Goal: Information Seeking & Learning: Learn about a topic

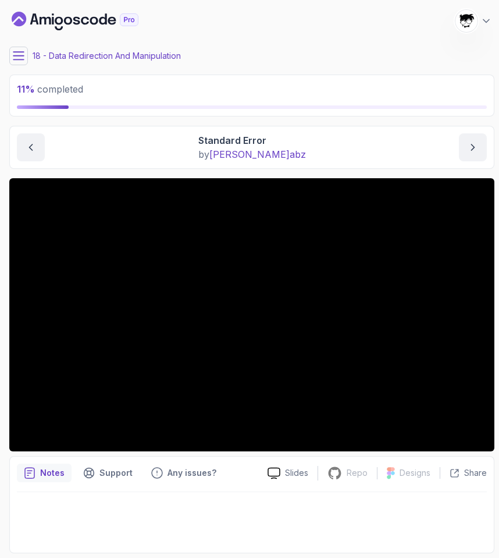
click at [20, 51] on icon at bounding box center [19, 56] width 12 height 12
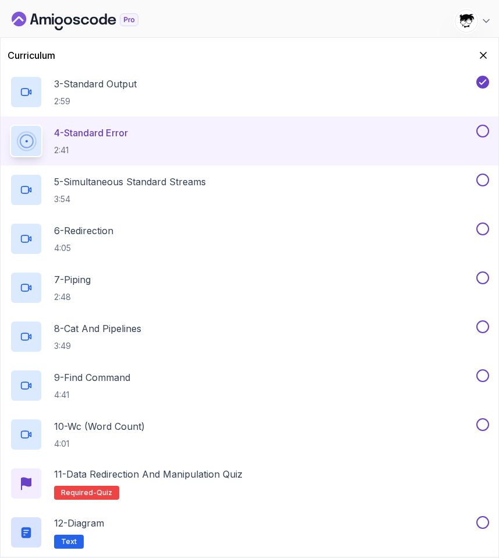
scroll to position [233, 0]
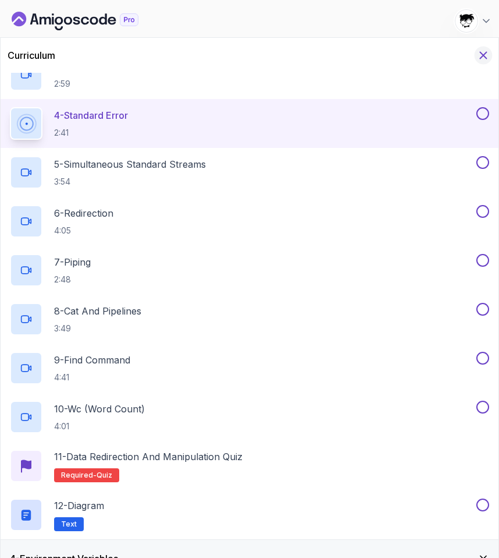
click at [488, 55] on icon "Hide Curriculum for mobile" at bounding box center [483, 55] width 13 height 13
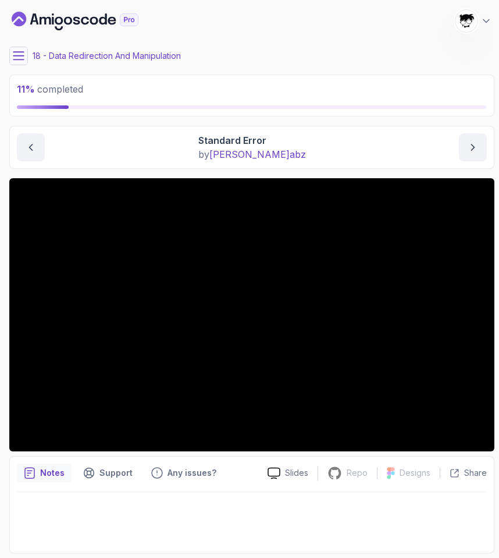
click at [22, 47] on button at bounding box center [18, 56] width 19 height 19
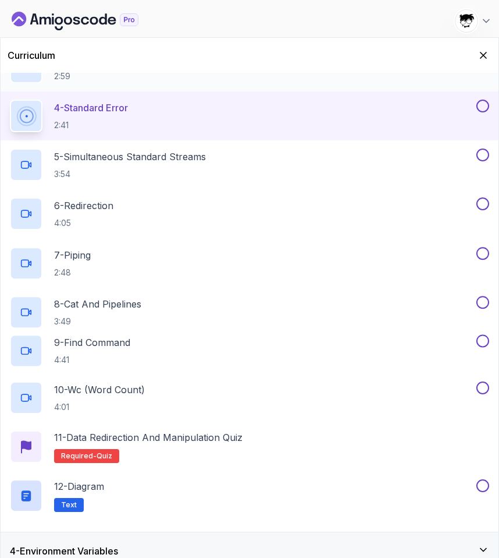
scroll to position [272, 0]
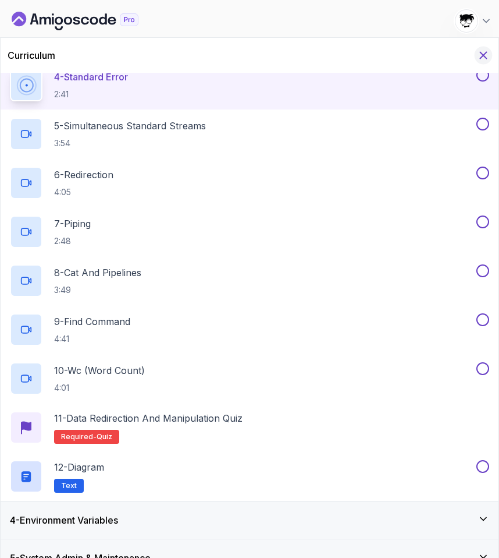
click at [487, 58] on icon "Hide Curriculum for mobile" at bounding box center [484, 55] width 6 height 6
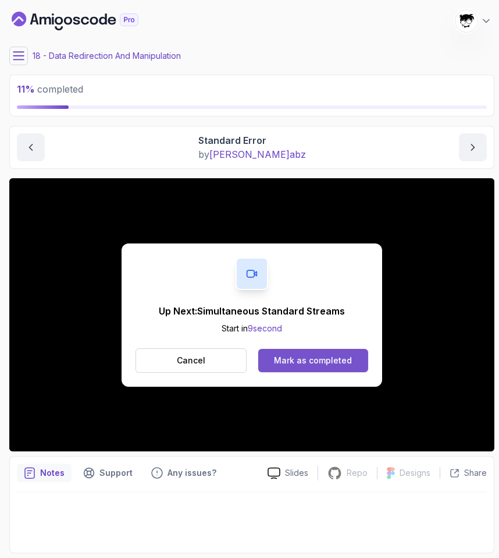
click at [316, 366] on button "Mark as completed" at bounding box center [313, 360] width 110 height 23
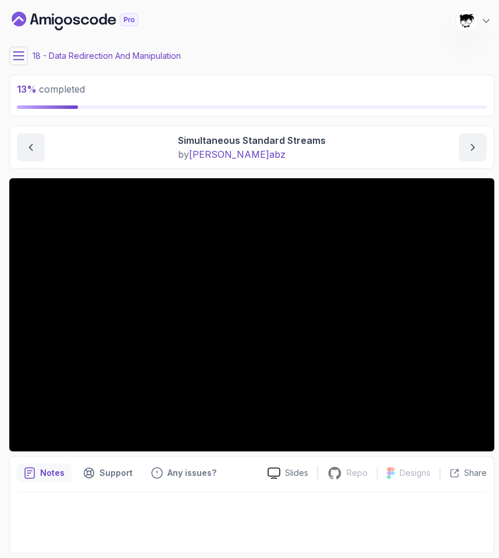
click at [18, 53] on icon at bounding box center [19, 56] width 12 height 12
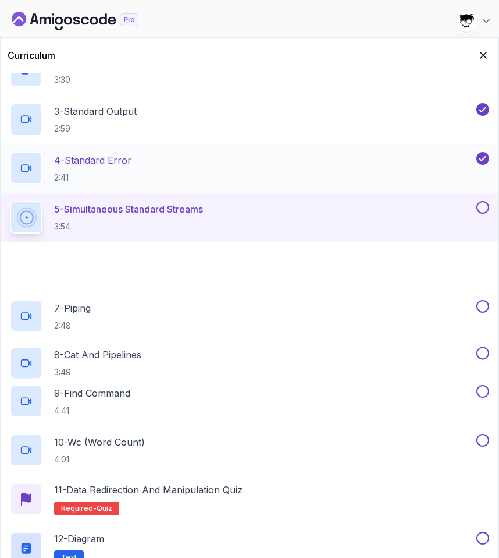
scroll to position [203, 0]
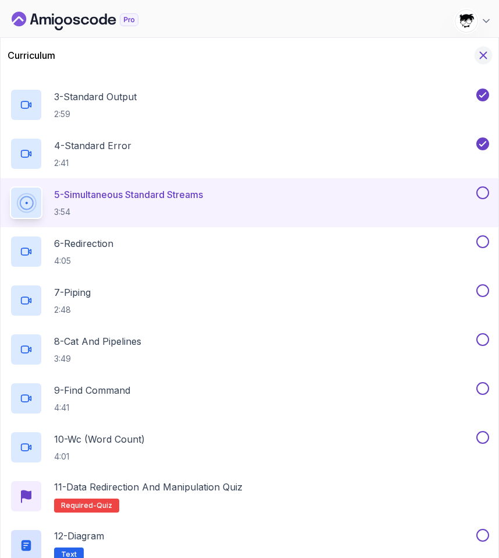
click at [490, 55] on icon "Hide Curriculum for mobile" at bounding box center [483, 55] width 13 height 13
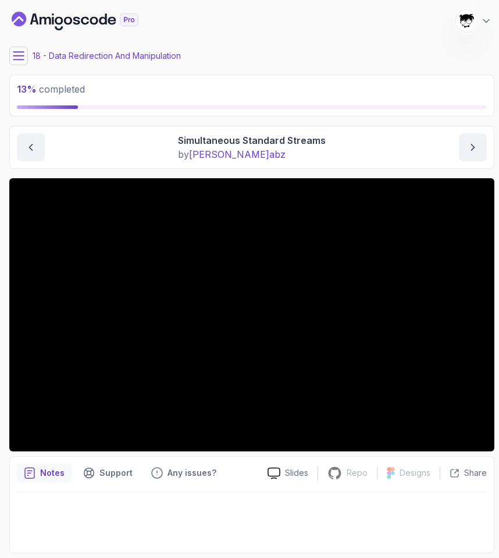
click at [22, 50] on icon at bounding box center [19, 56] width 12 height 12
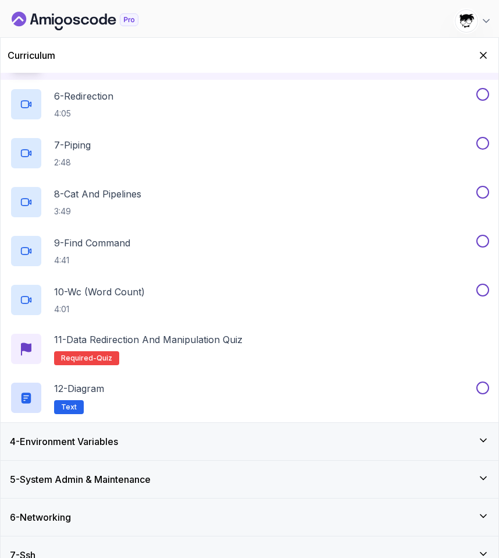
scroll to position [327, 0]
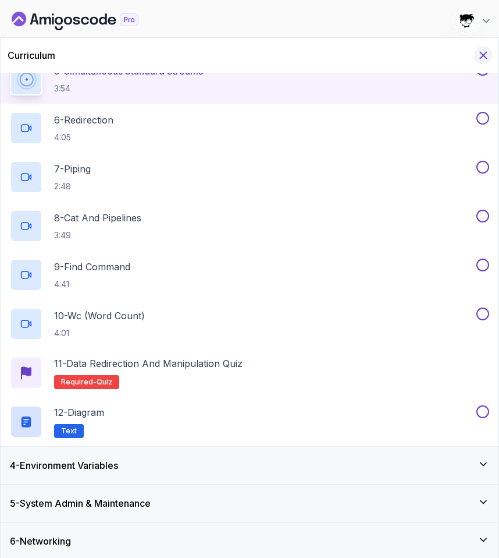
click at [480, 55] on icon "Hide Curriculum for mobile" at bounding box center [483, 55] width 13 height 13
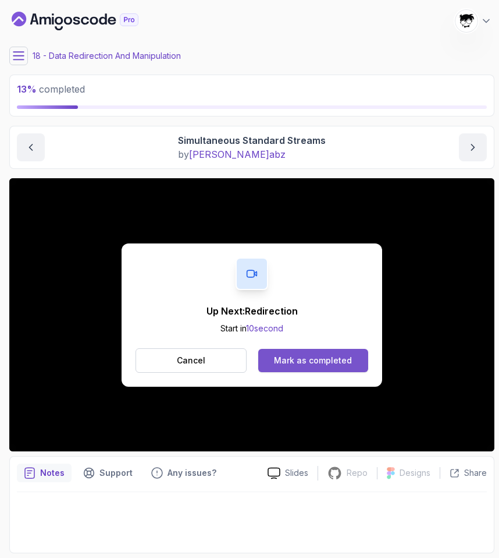
click at [295, 355] on div "Mark as completed" at bounding box center [313, 361] width 78 height 12
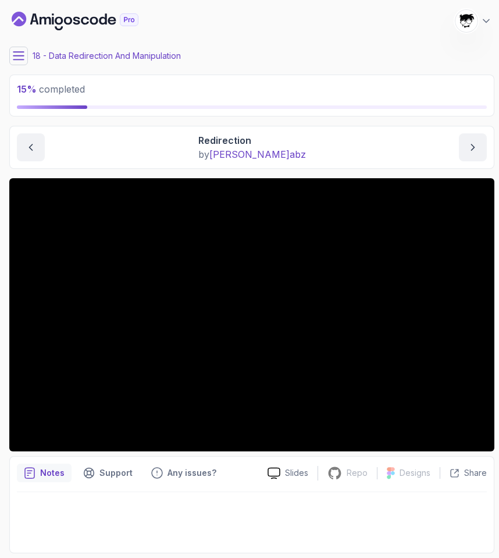
click at [21, 54] on icon at bounding box center [19, 56] width 12 height 12
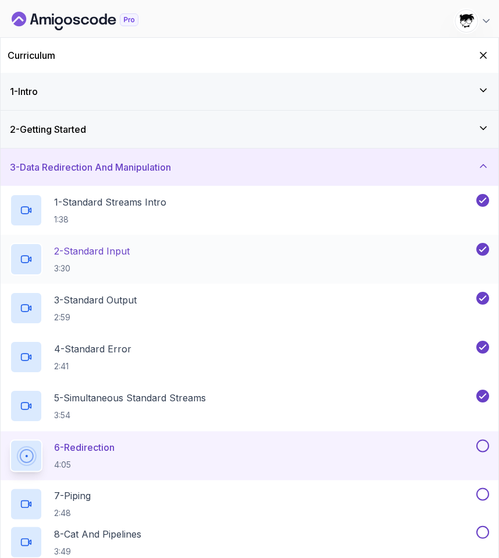
scroll to position [321, 0]
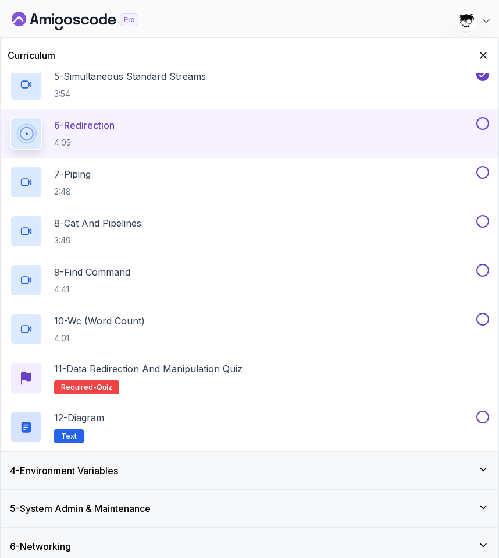
click at [118, 476] on h3 "4 - Environment Variables" at bounding box center [64, 470] width 108 height 14
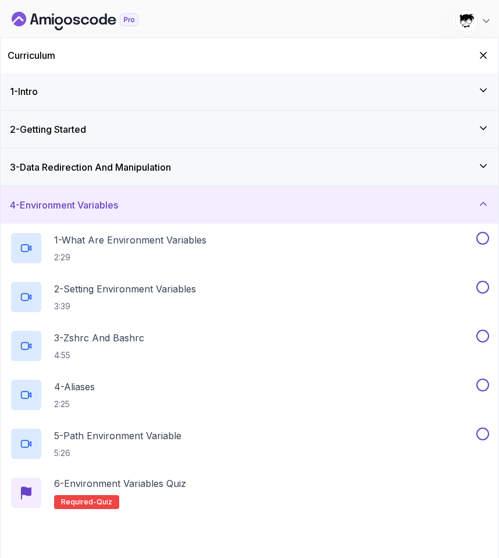
scroll to position [161, 0]
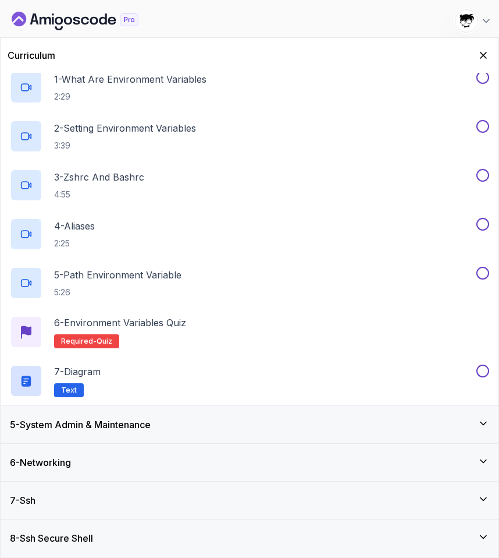
click at [100, 435] on div "5 - System Admin & Maintenance" at bounding box center [250, 424] width 498 height 37
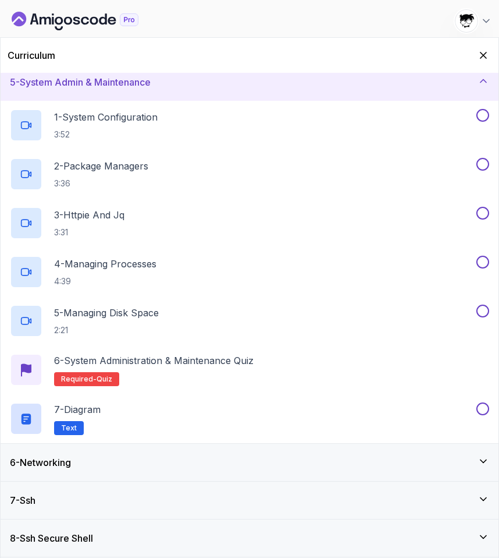
click at [87, 462] on div "6 - Networking" at bounding box center [250, 462] width 480 height 14
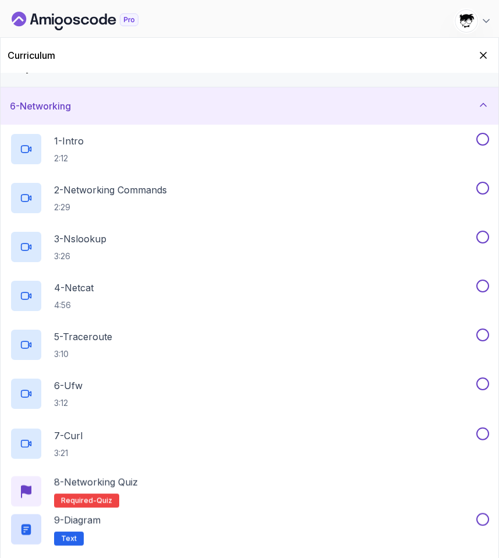
scroll to position [258, 0]
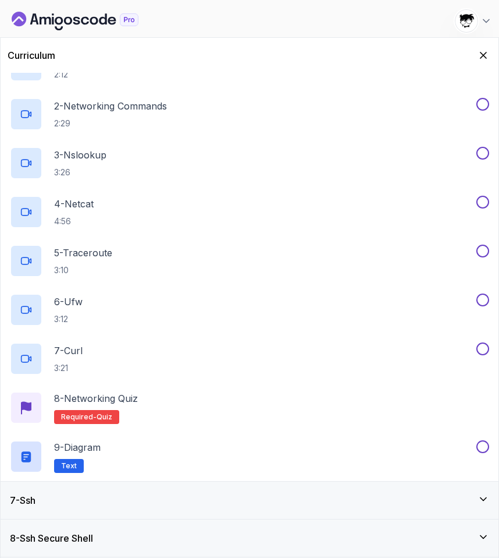
click at [75, 496] on div "7 - Ssh" at bounding box center [250, 500] width 480 height 14
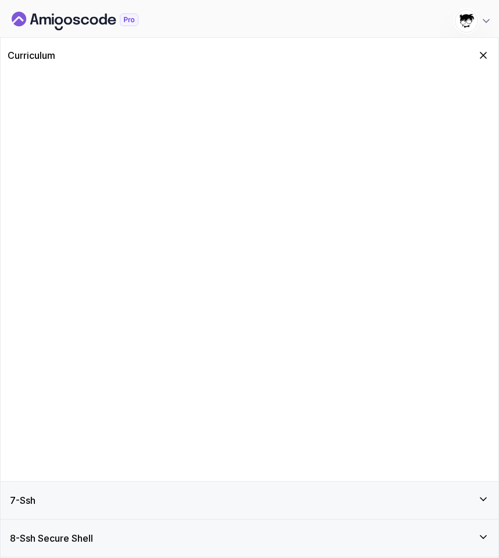
scroll to position [0, 0]
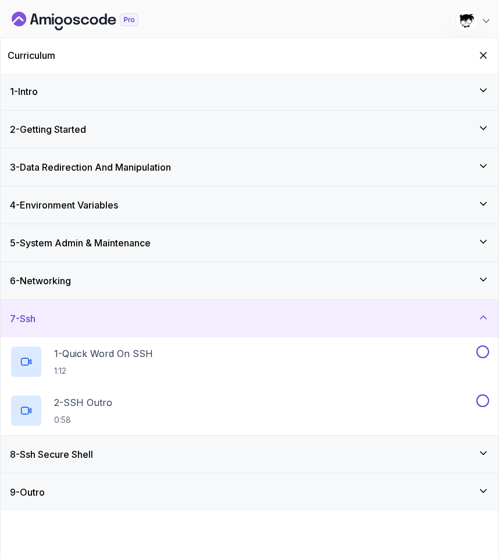
click at [49, 442] on div "8 - Ssh Secure Shell" at bounding box center [250, 453] width 498 height 37
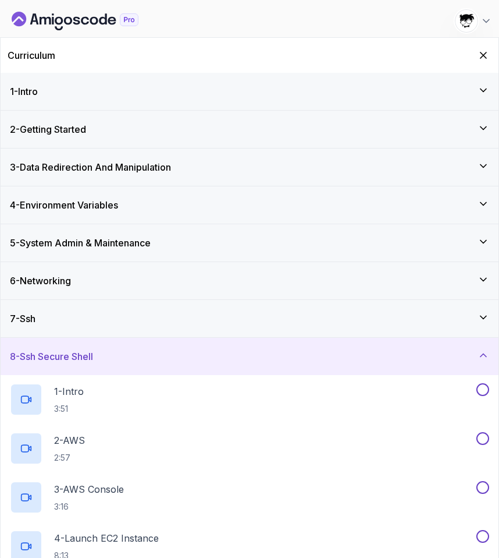
click at [50, 134] on h3 "2 - Getting Started" at bounding box center [48, 129] width 76 height 14
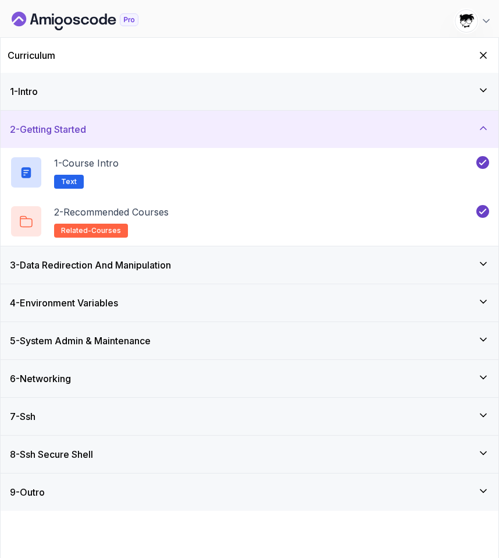
click at [50, 104] on div "1 - Intro" at bounding box center [250, 91] width 498 height 37
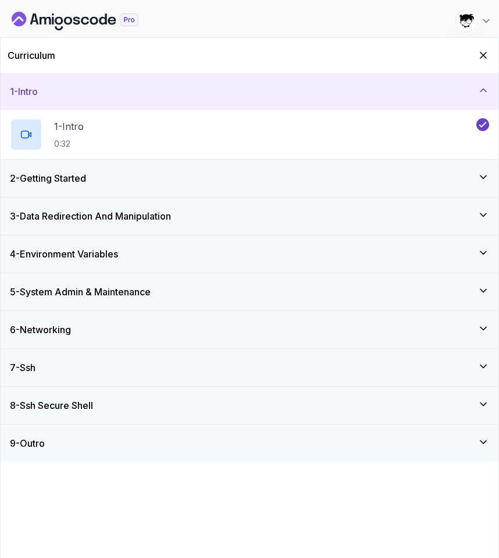
click at [54, 182] on h3 "2 - Getting Started" at bounding box center [48, 178] width 76 height 14
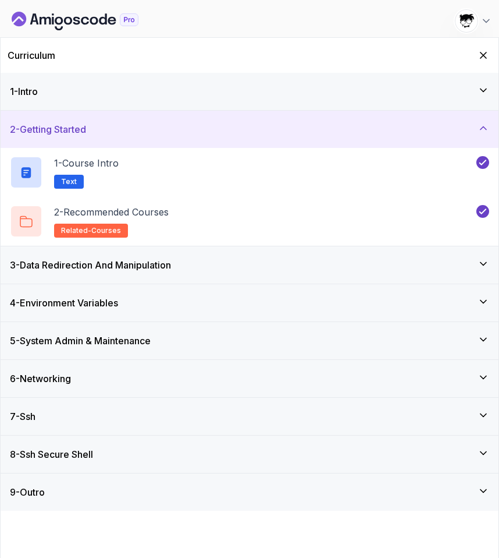
click at [71, 259] on h3 "3 - Data Redirection And Manipulation" at bounding box center [90, 265] width 161 height 14
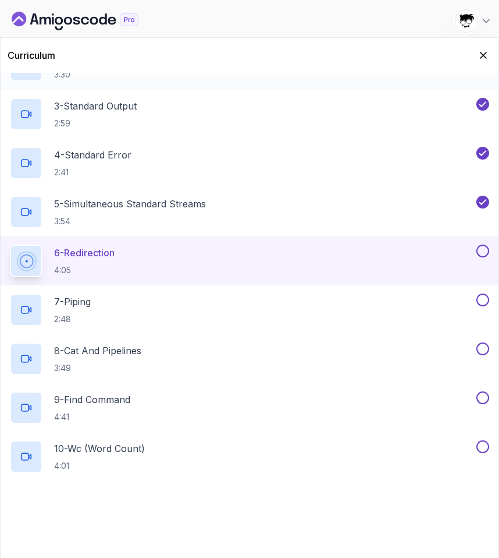
scroll to position [215, 0]
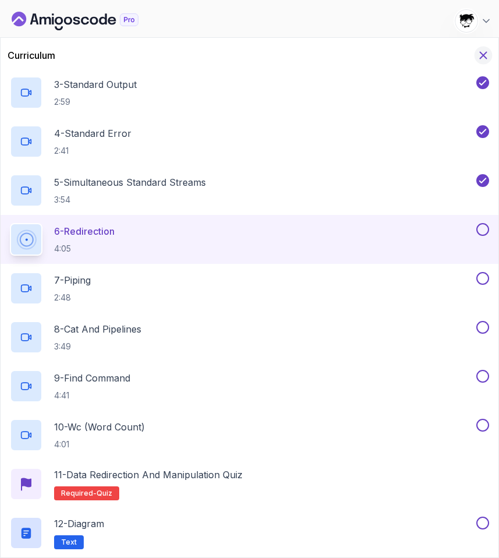
click at [484, 49] on button "Hide Curriculum for mobile" at bounding box center [484, 56] width 18 height 18
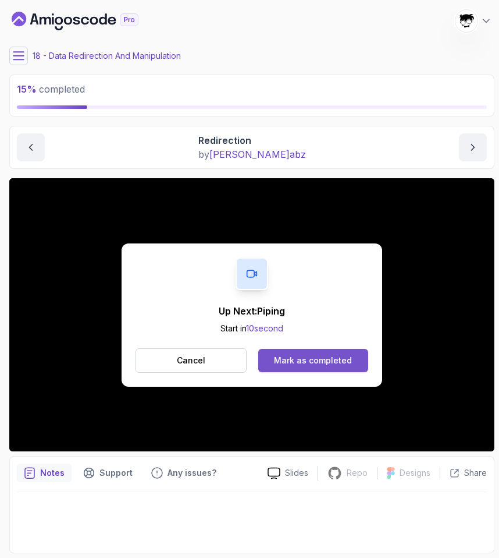
click at [310, 358] on div "Mark as completed" at bounding box center [313, 361] width 78 height 12
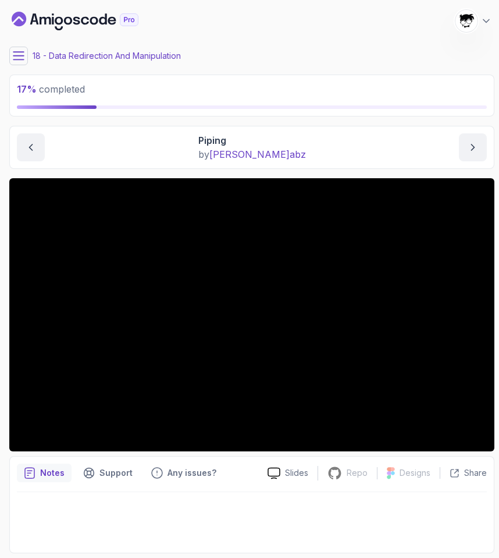
click at [19, 58] on icon at bounding box center [19, 56] width 12 height 12
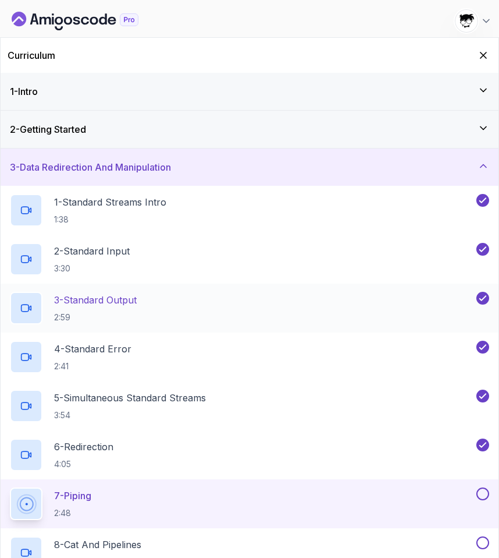
scroll to position [186, 0]
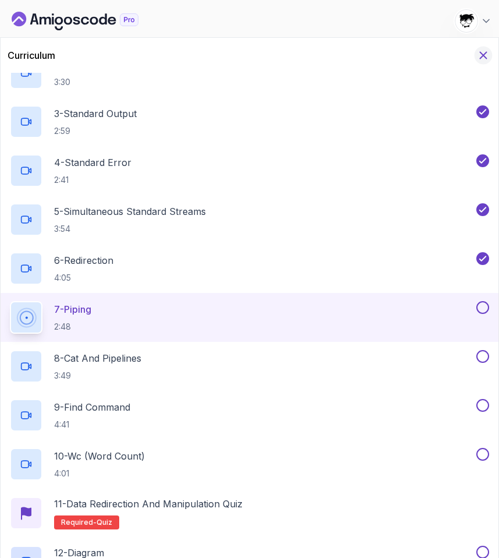
click at [482, 48] on button "Hide Curriculum for mobile" at bounding box center [484, 56] width 18 height 18
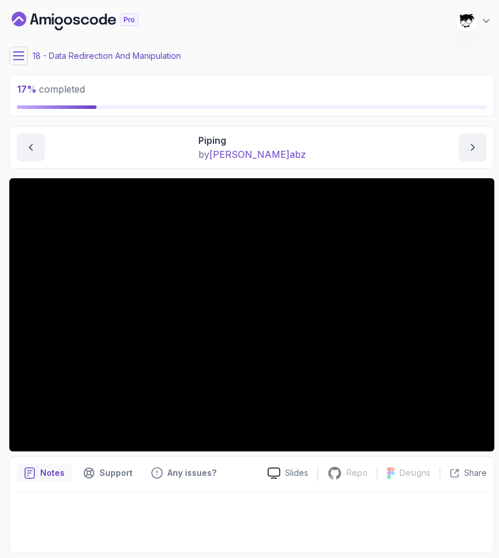
click at [22, 57] on icon at bounding box center [19, 56] width 12 height 12
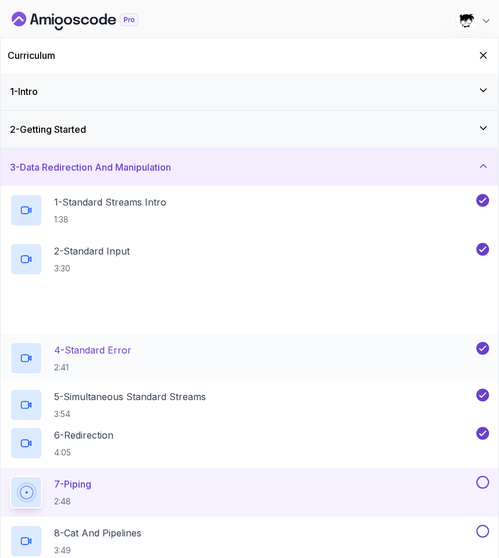
scroll to position [405, 0]
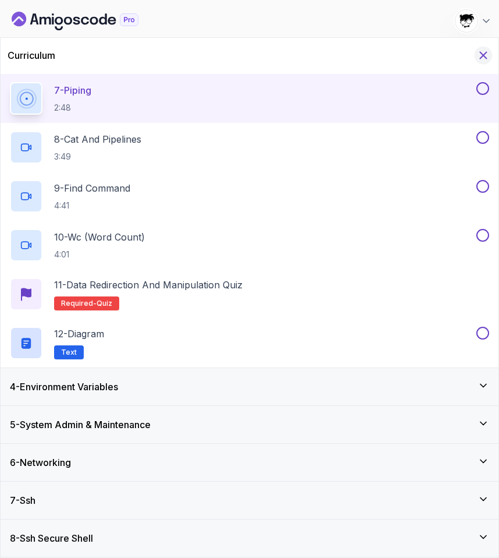
click at [488, 55] on icon "Hide Curriculum for mobile" at bounding box center [483, 55] width 13 height 13
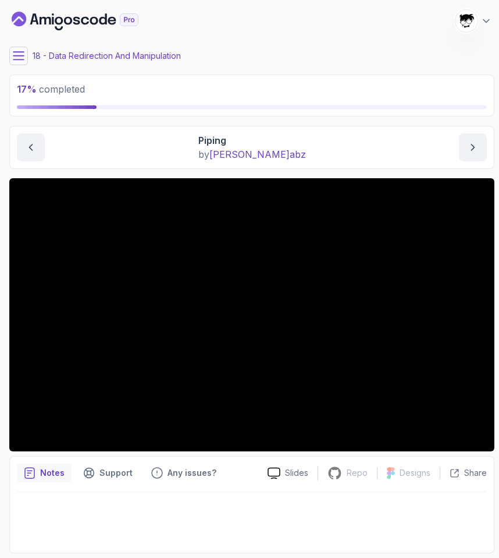
click at [16, 66] on main "My Courses Linux for Professionals 1014 Points Abdallah Issa Al-Kass Student 18…" at bounding box center [251, 279] width 485 height 548
click at [17, 63] on button at bounding box center [18, 56] width 19 height 19
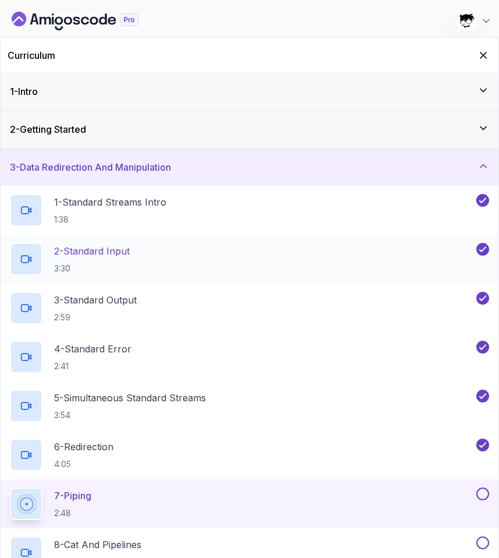
scroll to position [278, 0]
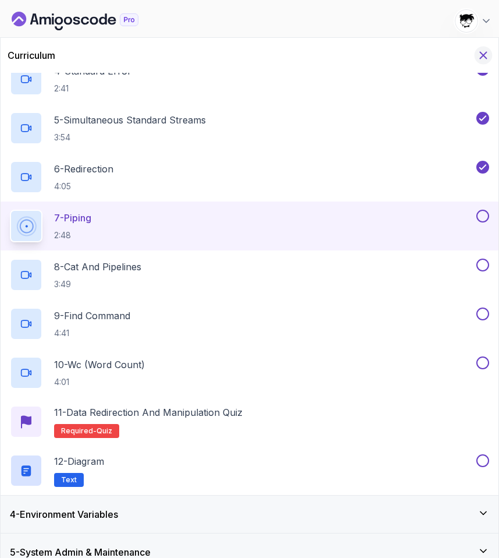
click at [483, 54] on icon "Hide Curriculum for mobile" at bounding box center [484, 55] width 6 height 6
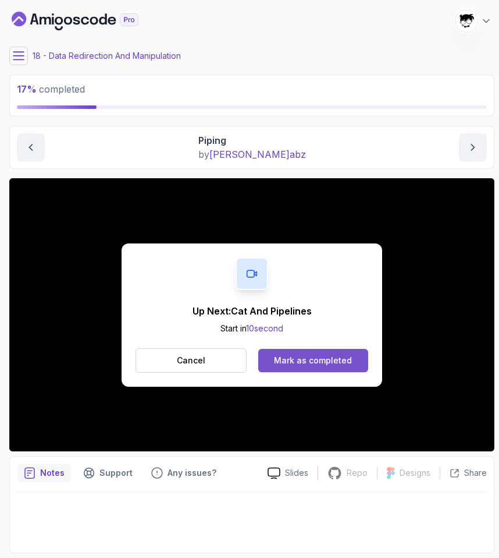
click at [289, 367] on button "Mark as completed" at bounding box center [313, 360] width 110 height 23
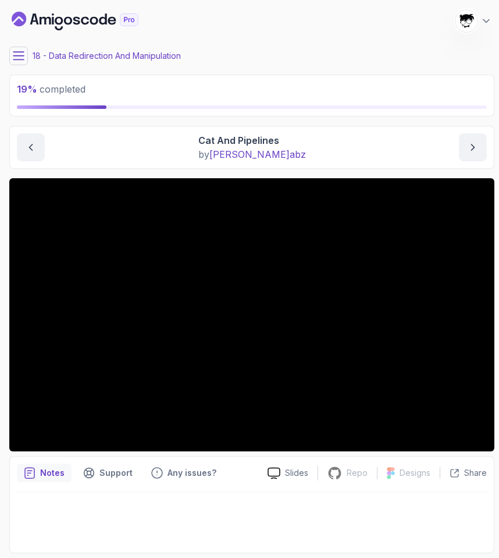
click at [9, 50] on button at bounding box center [18, 56] width 19 height 19
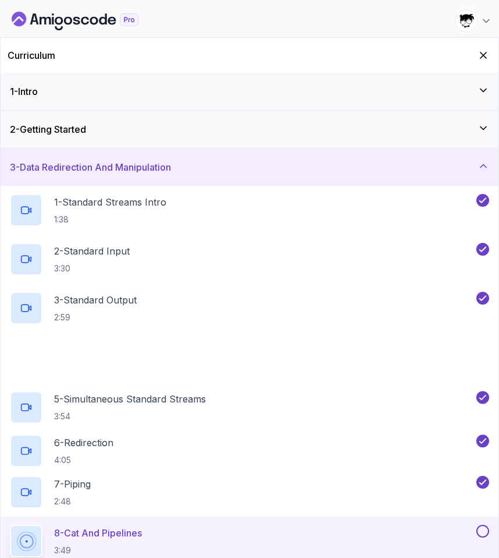
scroll to position [398, 0]
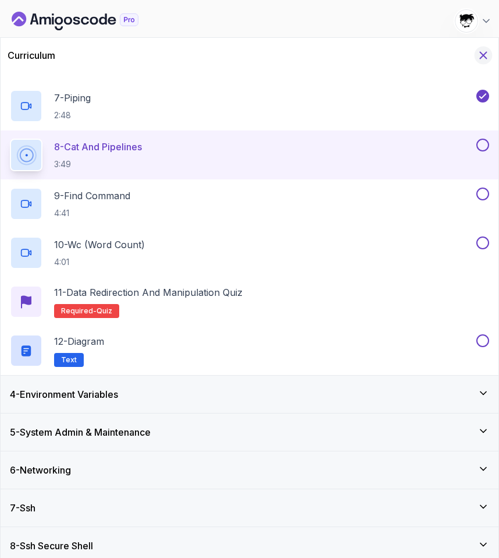
click at [484, 53] on icon "Hide Curriculum for mobile" at bounding box center [483, 55] width 13 height 13
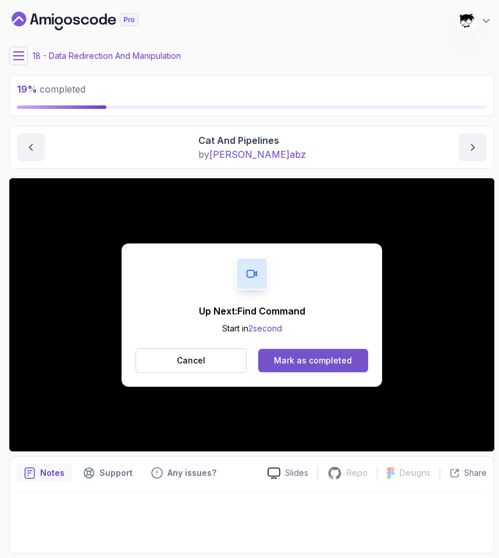
click at [293, 352] on button "Mark as completed" at bounding box center [313, 360] width 110 height 23
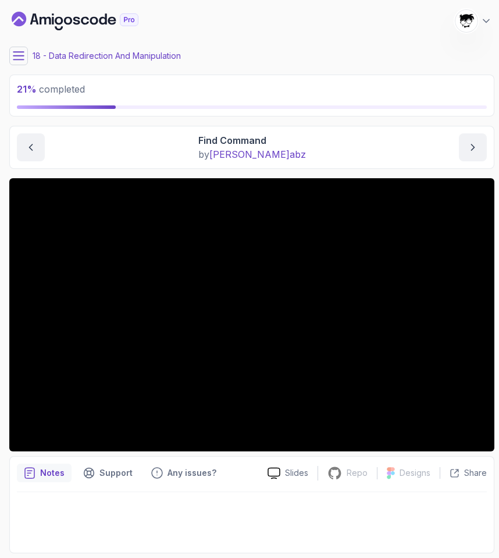
click at [18, 62] on button at bounding box center [18, 56] width 19 height 19
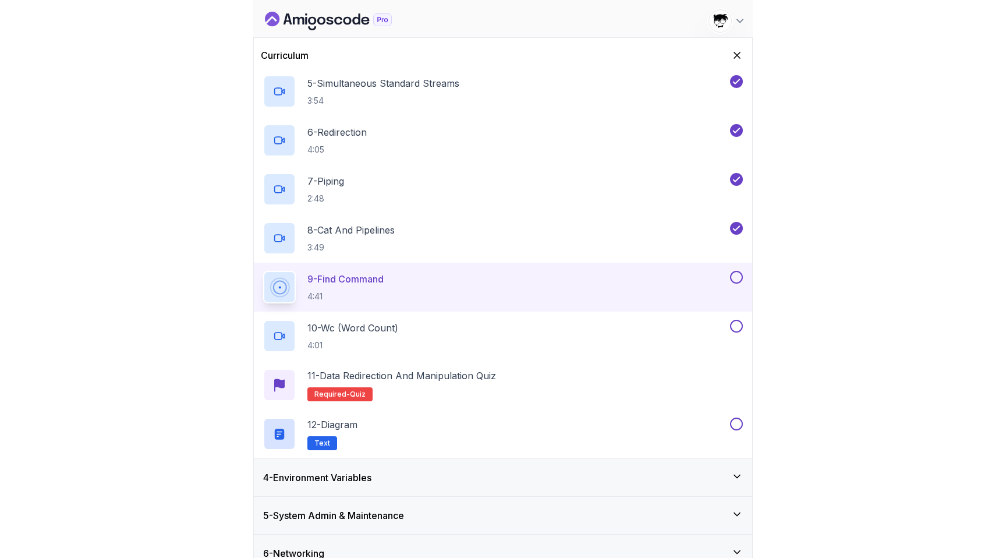
scroll to position [349, 0]
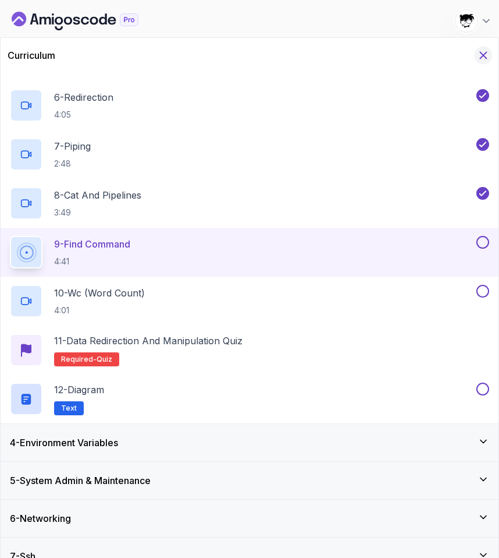
click at [484, 60] on icon "Hide Curriculum for mobile" at bounding box center [483, 55] width 13 height 13
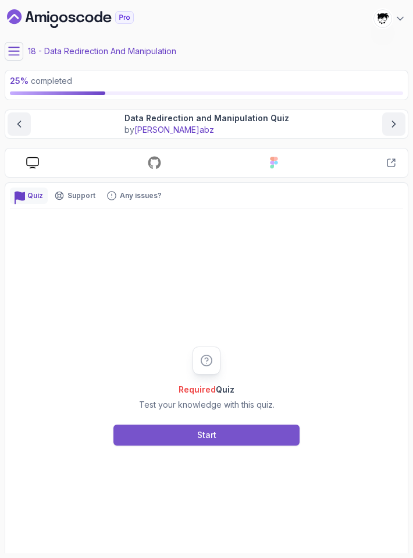
click at [183, 440] on button "Start" at bounding box center [207, 434] width 186 height 21
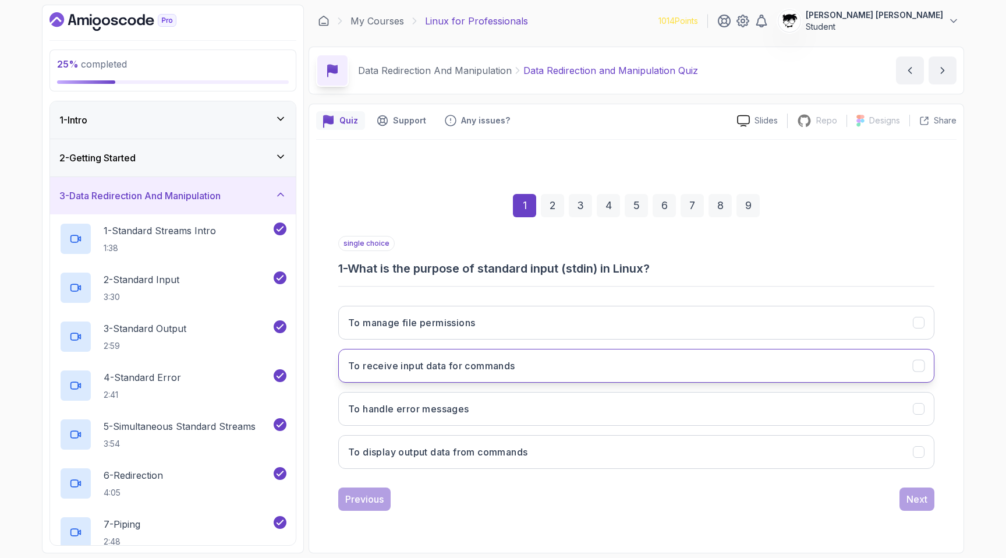
click at [442, 357] on button "To receive input data for commands" at bounding box center [636, 366] width 596 height 34
click at [499, 494] on div "Next" at bounding box center [916, 499] width 21 height 14
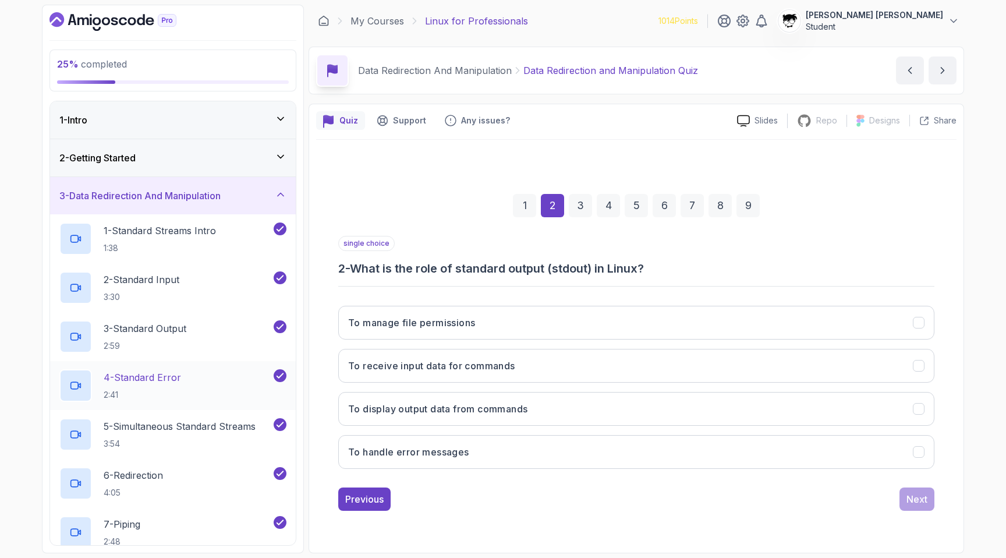
scroll to position [483, 0]
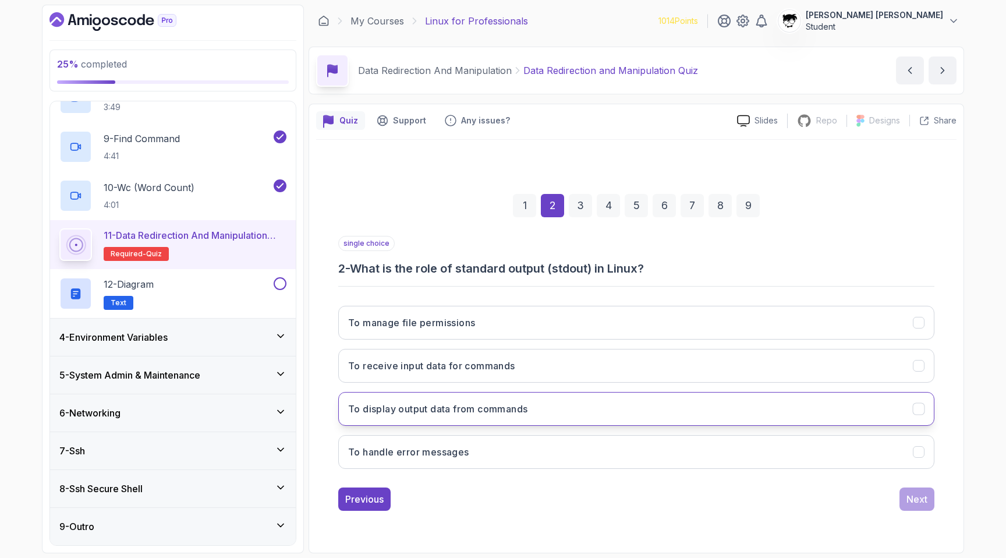
click at [426, 401] on button "To display output data from commands" at bounding box center [636, 409] width 596 height 34
click at [499, 488] on button "Next" at bounding box center [916, 498] width 35 height 23
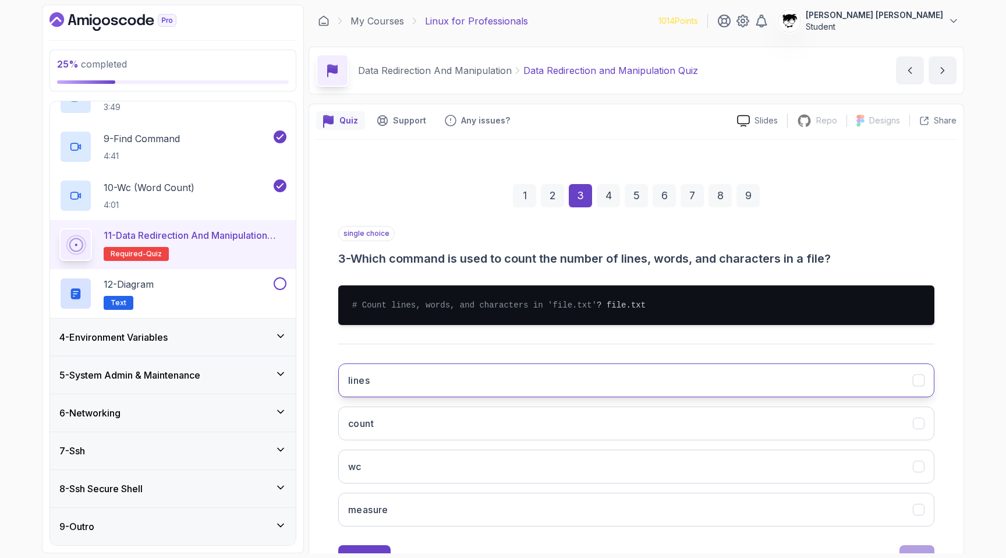
scroll to position [60, 0]
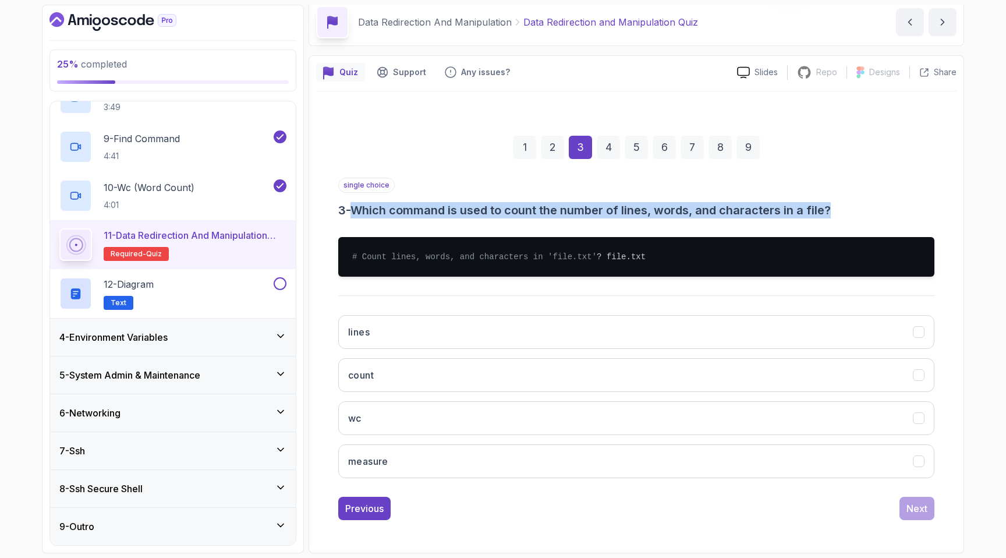
drag, startPoint x: 349, startPoint y: 198, endPoint x: 902, endPoint y: 198, distance: 553.0
click at [499, 202] on h3 "3 - Which command is used to count the number of lines, words, and characters i…" at bounding box center [636, 210] width 596 height 16
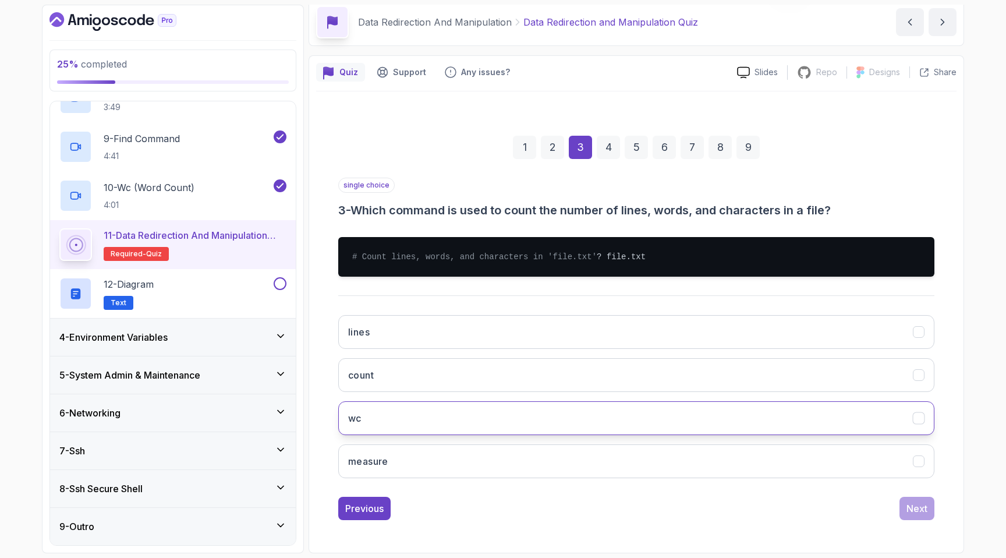
click at [473, 423] on button "wc" at bounding box center [636, 418] width 596 height 34
click at [499, 503] on div "Next" at bounding box center [916, 508] width 21 height 14
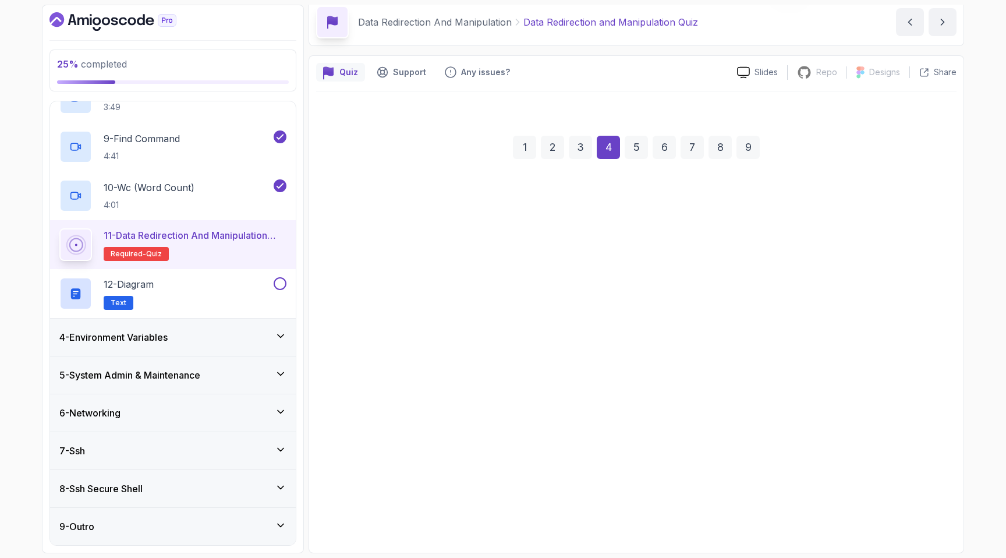
scroll to position [48, 0]
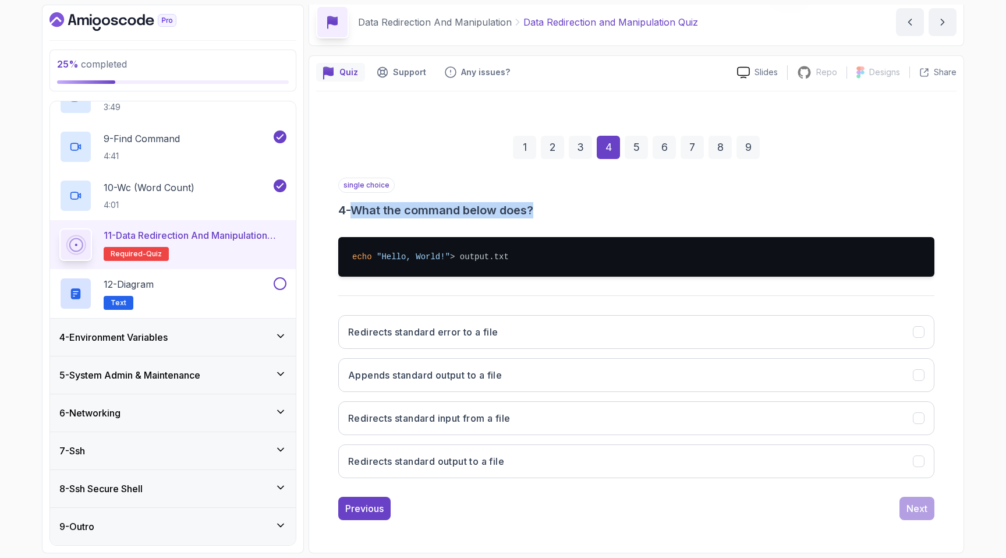
drag, startPoint x: 366, startPoint y: 212, endPoint x: 588, endPoint y: 212, distance: 222.4
click at [499, 212] on h3 "4 - What the command below does?" at bounding box center [636, 210] width 596 height 16
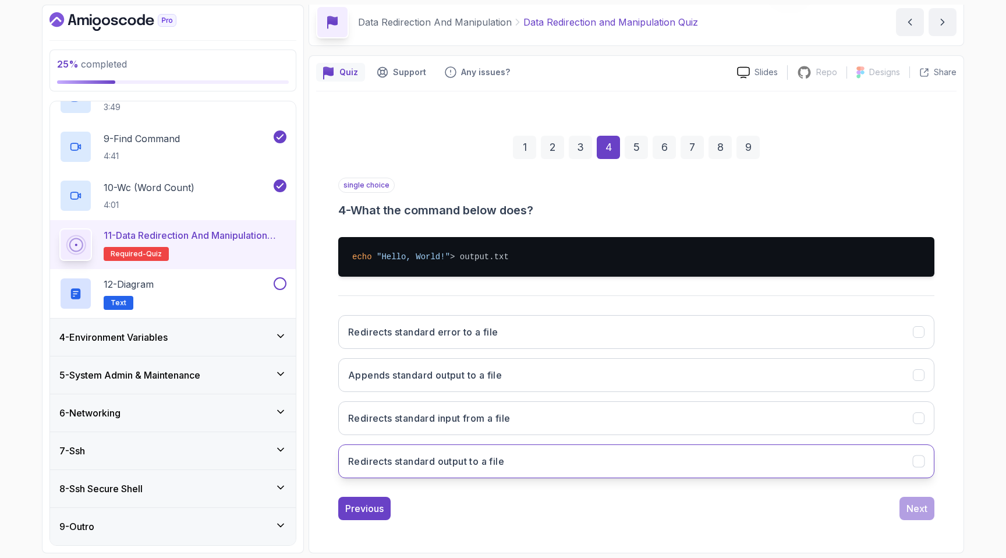
click at [451, 446] on button "Redirects standard output to a file" at bounding box center [636, 461] width 596 height 34
click at [499, 499] on button "Next" at bounding box center [916, 508] width 35 height 23
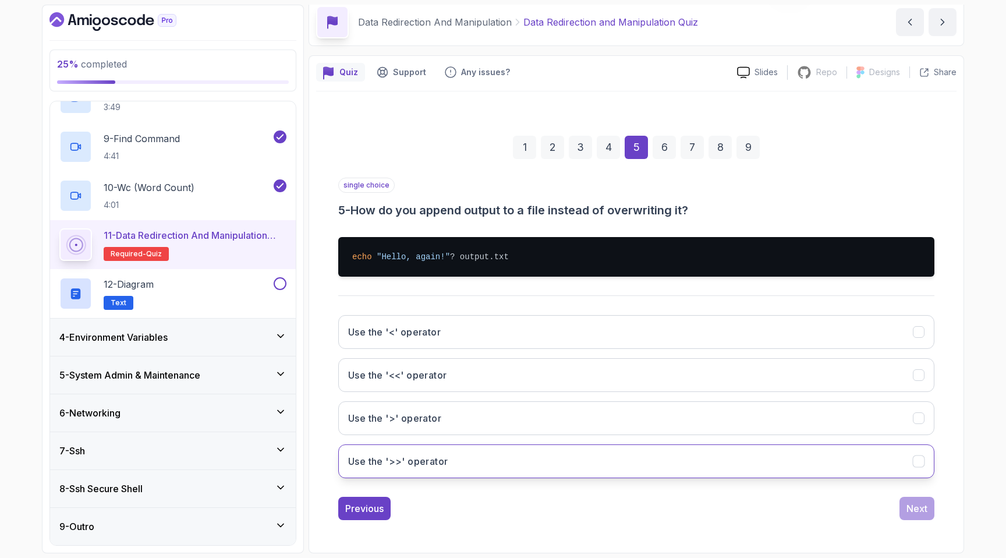
click at [396, 451] on button "Use the '>>' operator" at bounding box center [636, 461] width 596 height 34
click at [499, 510] on div "Next" at bounding box center [916, 508] width 21 height 14
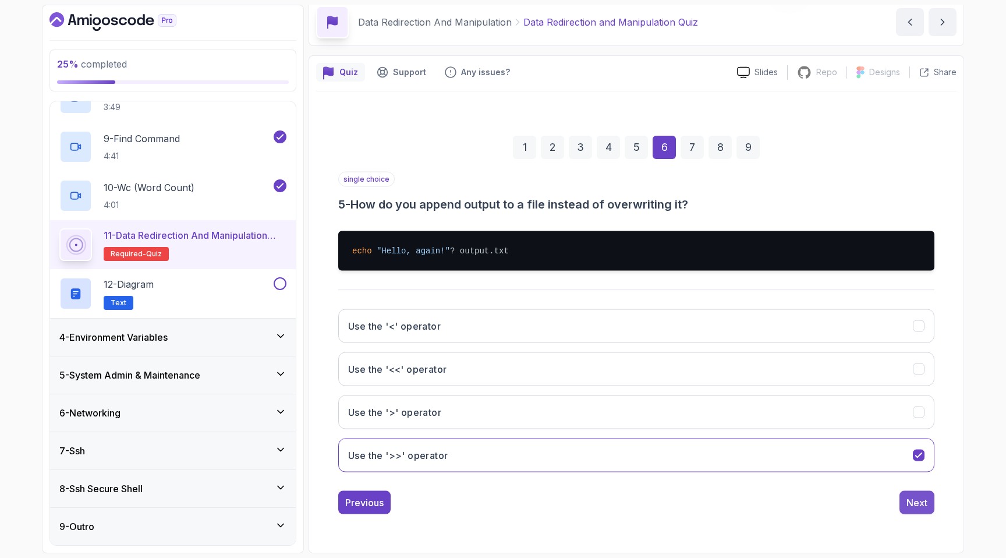
scroll to position [0, 0]
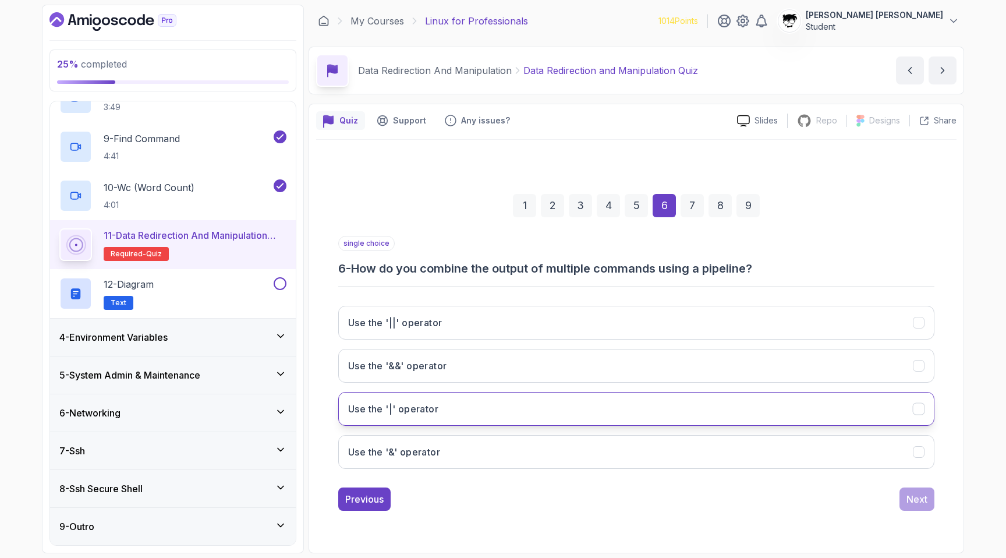
click at [469, 410] on button "Use the '|' operator" at bounding box center [636, 409] width 596 height 34
click at [499, 495] on button "Next" at bounding box center [916, 498] width 35 height 23
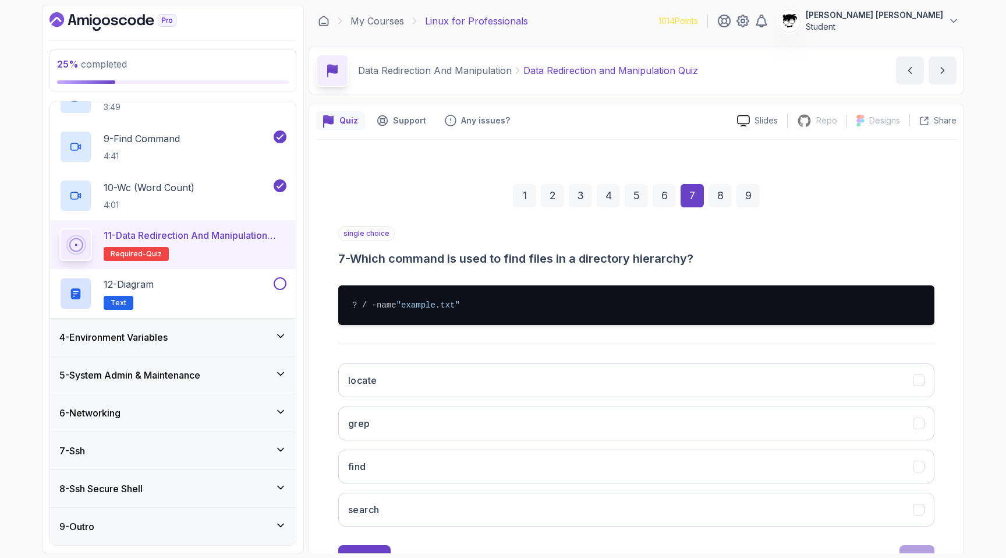
scroll to position [48, 0]
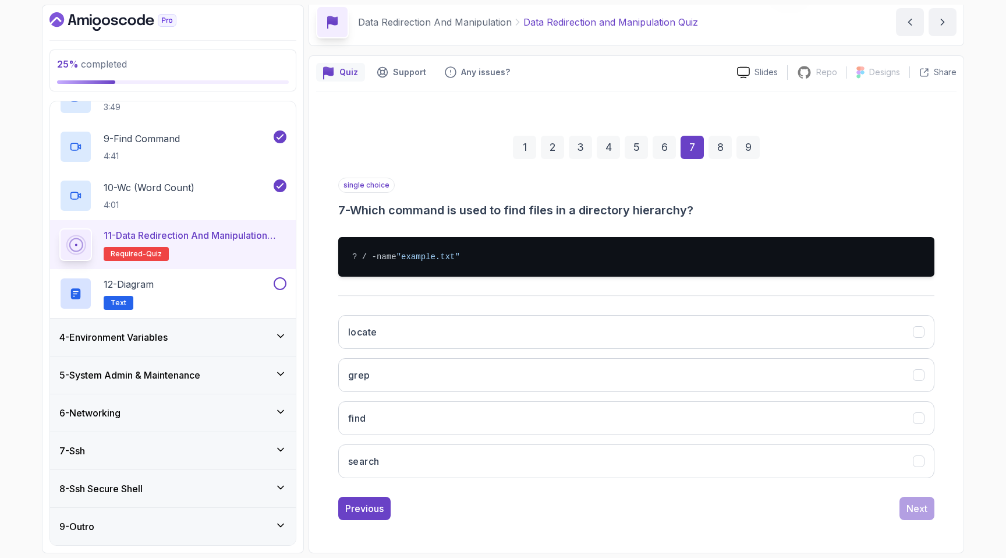
drag, startPoint x: 346, startPoint y: 221, endPoint x: 732, endPoint y: 221, distance: 386.5
click at [499, 221] on div "single choice 7 - Which command is used to find files in a directory hierarchy?…" at bounding box center [636, 333] width 596 height 310
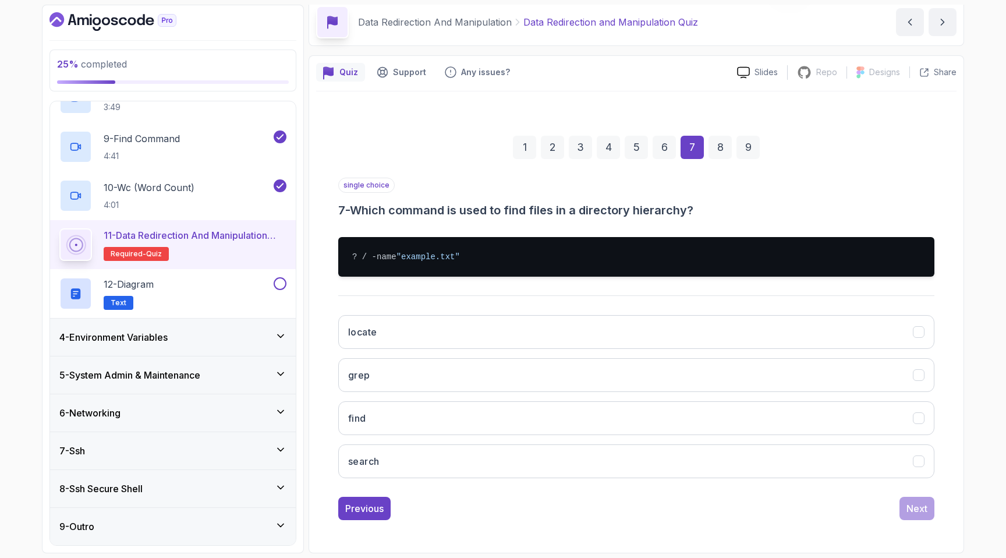
click at [499, 224] on div "single choice 7 - Which command is used to find files in a directory hierarchy?…" at bounding box center [636, 333] width 596 height 310
click at [472, 419] on button "find" at bounding box center [636, 418] width 596 height 34
click at [499, 506] on div "Next" at bounding box center [916, 508] width 21 height 14
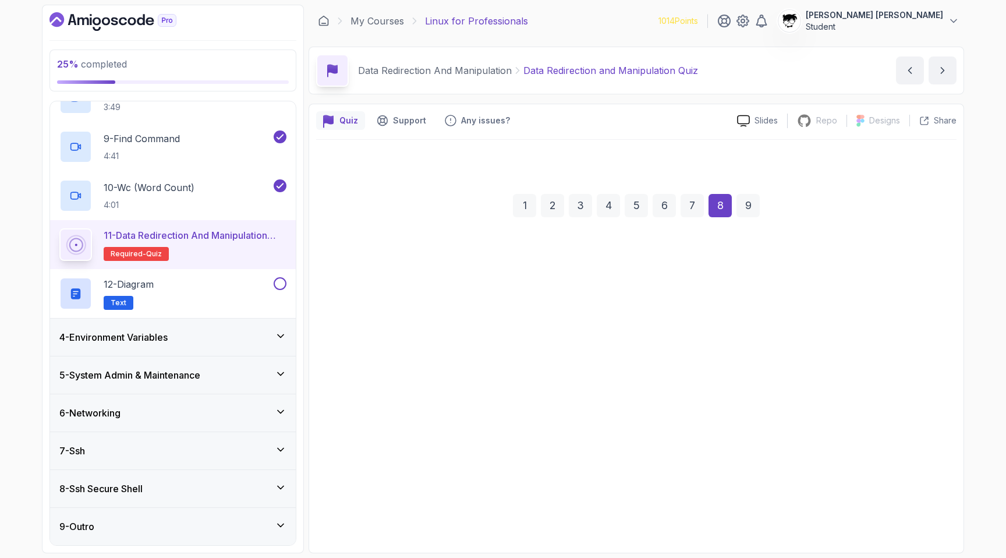
scroll to position [0, 0]
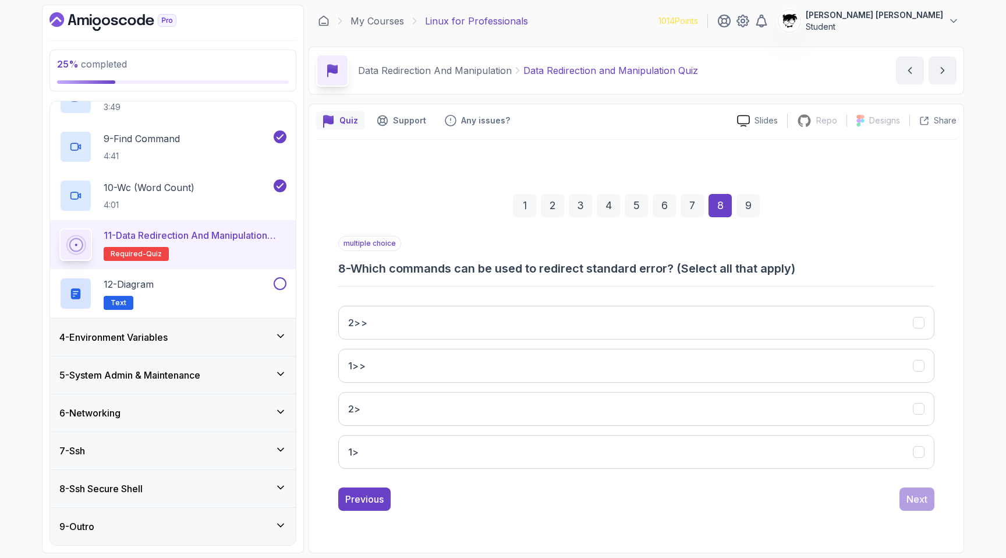
click at [442, 260] on h3 "8 - Which commands can be used to redirect standard error? (Select all that app…" at bounding box center [636, 268] width 596 height 16
click at [430, 277] on div "multiple choice 8 - Which commands can be used to redirect standard error? (Sel…" at bounding box center [636, 357] width 596 height 242
click at [357, 400] on button "2>" at bounding box center [636, 409] width 596 height 34
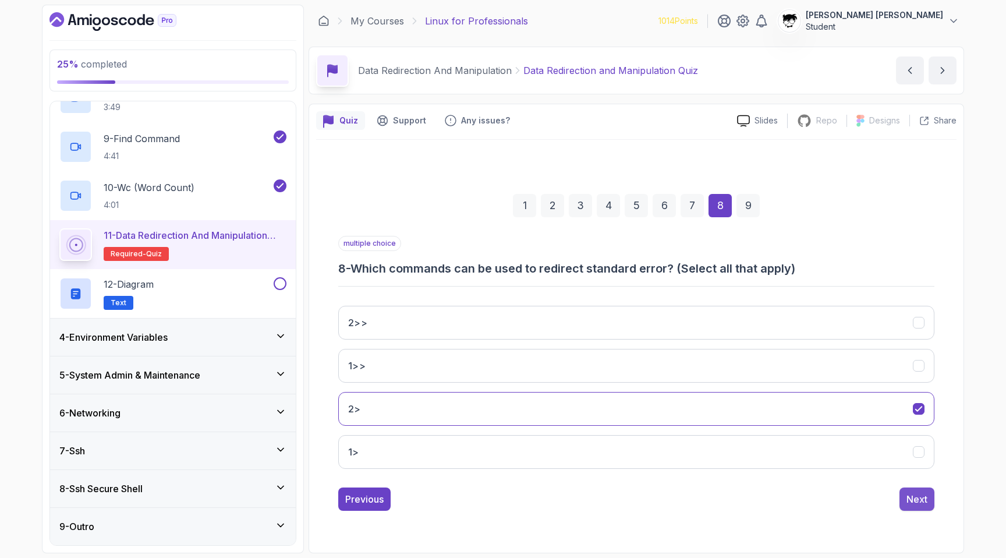
click at [499, 504] on div "Next" at bounding box center [916, 499] width 21 height 14
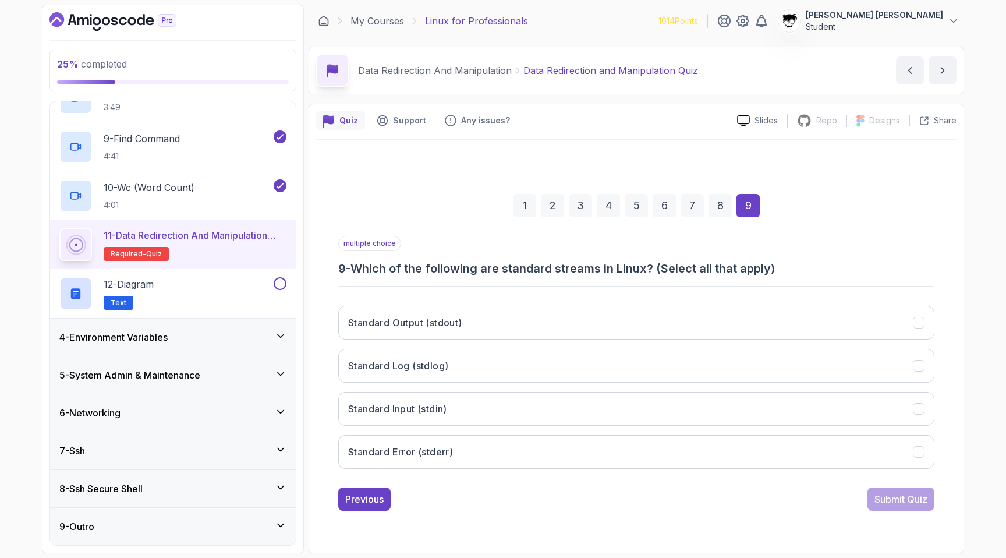
drag, startPoint x: 343, startPoint y: 258, endPoint x: 759, endPoint y: 258, distance: 415.1
click at [499, 258] on div "multiple choice 9 - Which of the following are standard streams in Linux? (Sele…" at bounding box center [636, 256] width 596 height 41
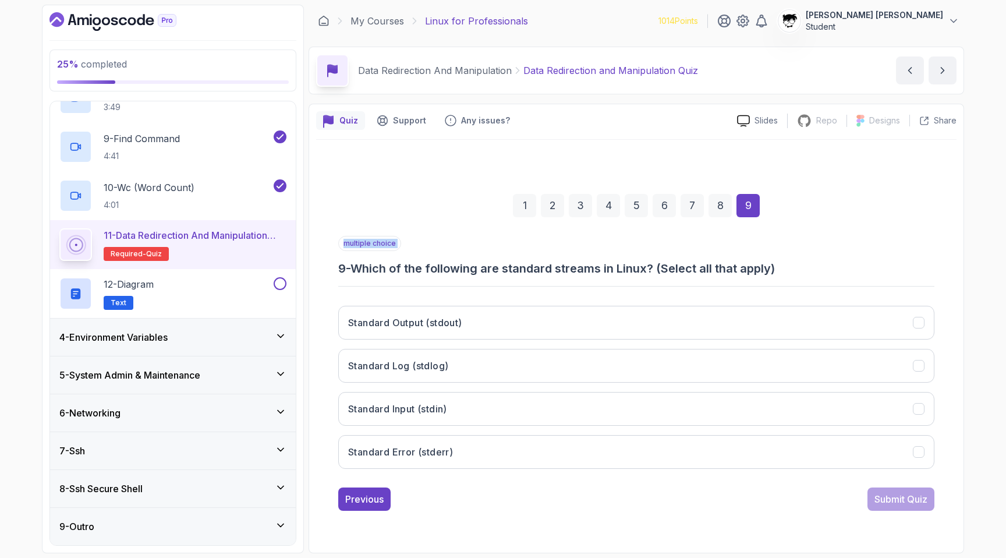
click at [499, 272] on h3 "9 - Which of the following are standard streams in Linux? (Select all that appl…" at bounding box center [636, 268] width 596 height 16
click at [456, 331] on button "Standard Output (stdout)" at bounding box center [636, 323] width 596 height 34
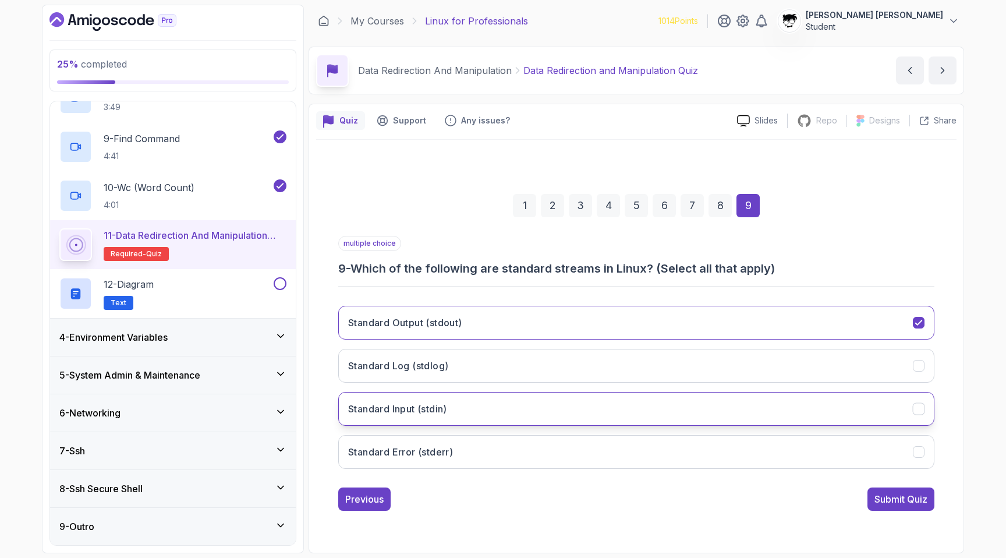
click at [427, 401] on button "Standard Input (stdin)" at bounding box center [636, 409] width 596 height 34
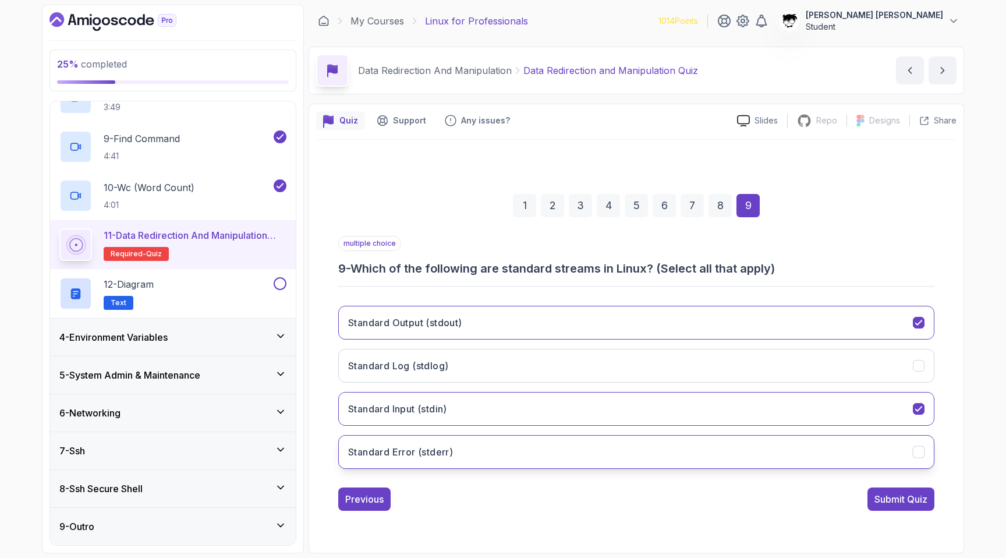
click at [433, 446] on h3 "Standard Error (stderr)" at bounding box center [400, 452] width 105 height 14
click at [499, 496] on button "Submit Quiz" at bounding box center [900, 498] width 67 height 23
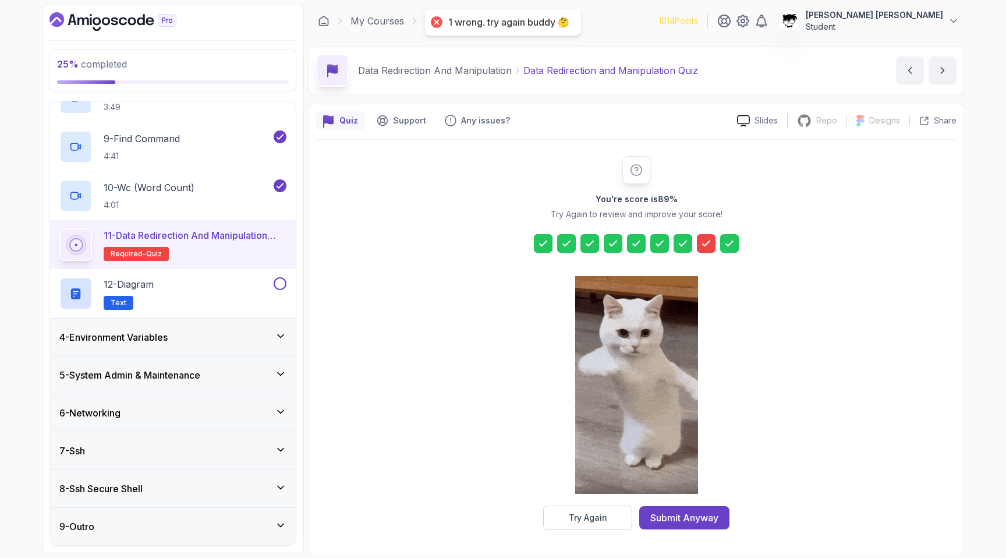
click at [499, 530] on div "You're score is 89 % Try Again to review and improve your score! Try Again Subm…" at bounding box center [636, 343] width 640 height 406
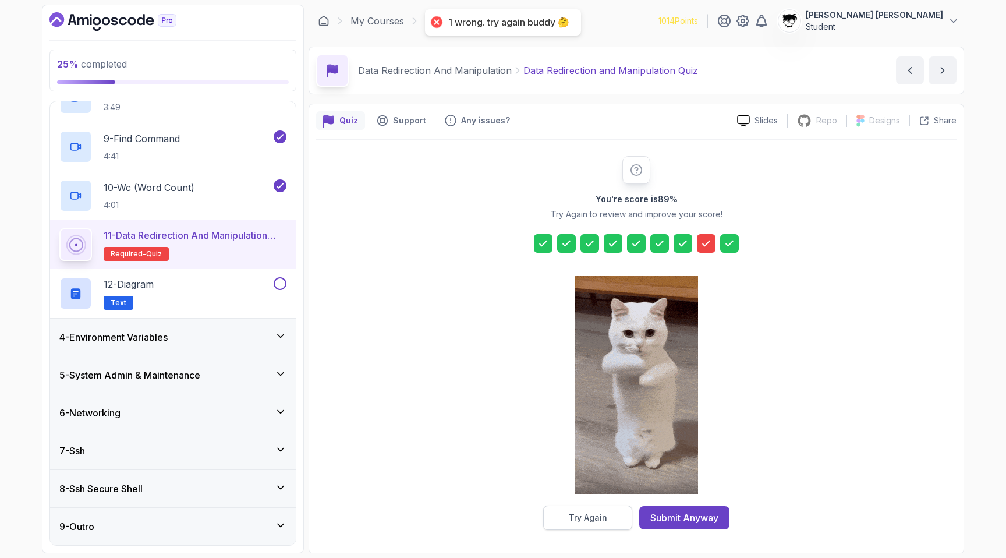
click at [499, 523] on div "Try Again" at bounding box center [588, 518] width 38 height 12
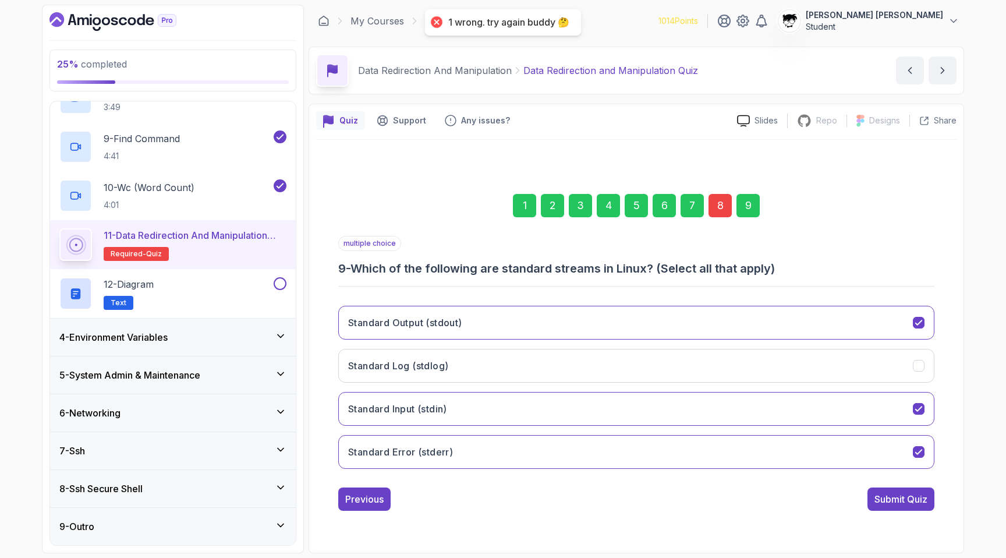
click at [499, 212] on div "8" at bounding box center [719, 205] width 23 height 23
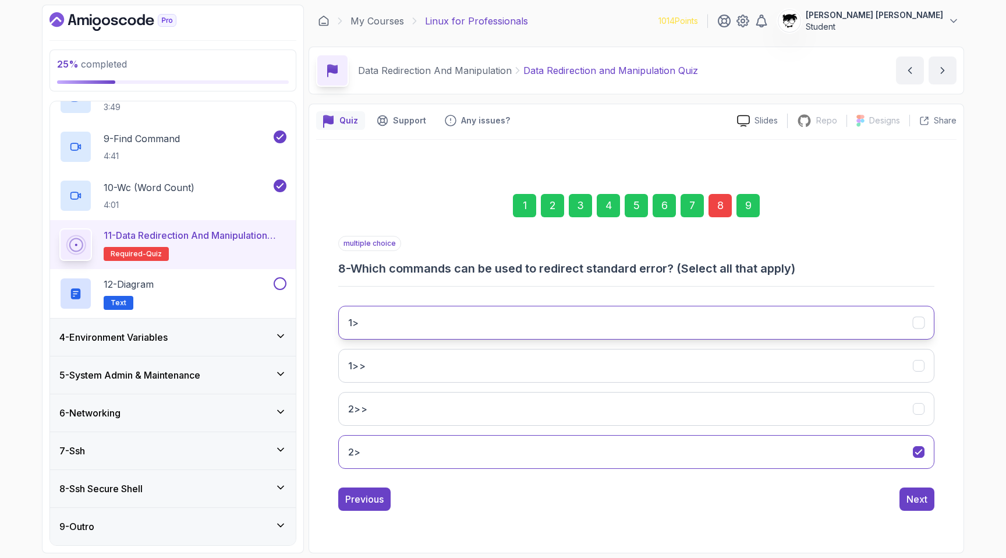
click at [427, 332] on button "1>" at bounding box center [636, 323] width 596 height 34
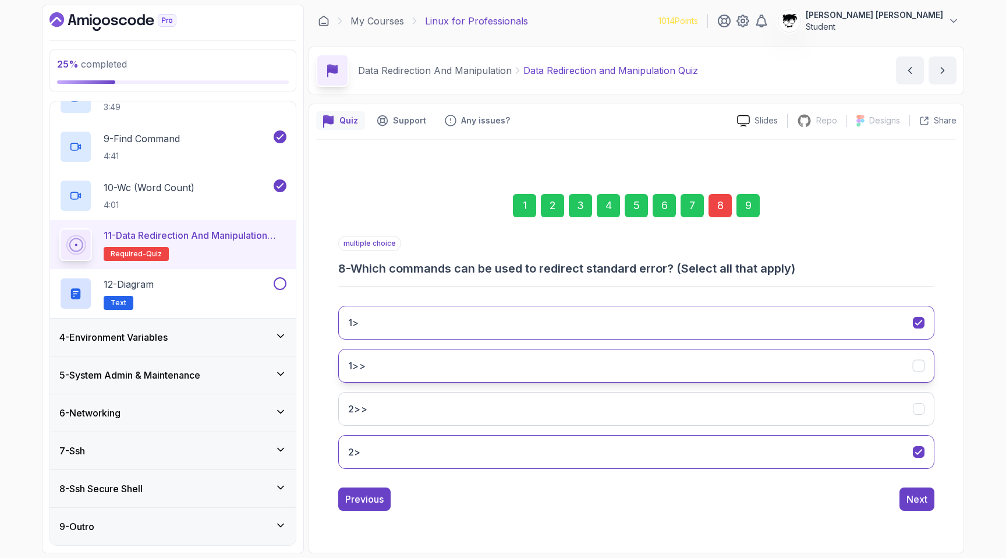
click at [499, 357] on button "1>>" at bounding box center [636, 366] width 596 height 34
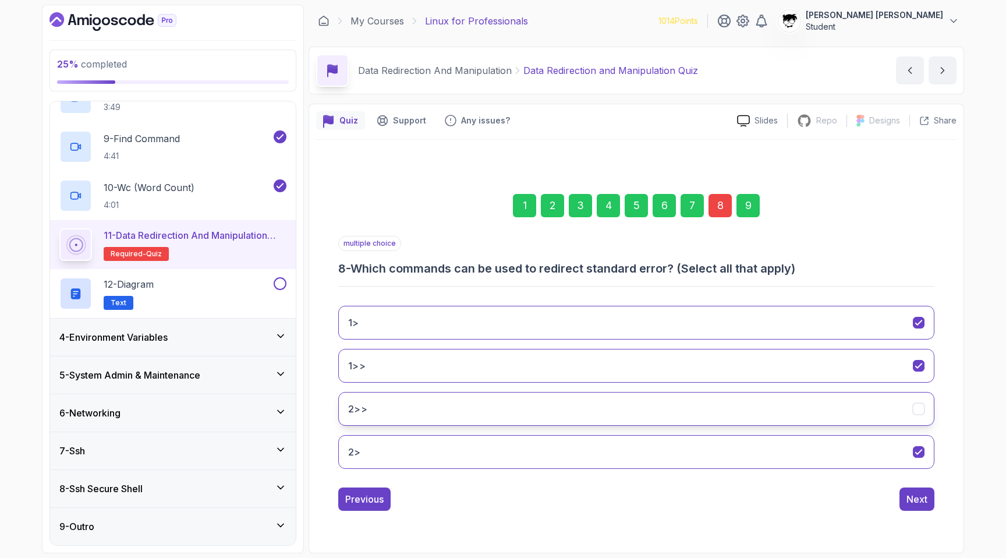
click at [499, 421] on button "2>>" at bounding box center [636, 409] width 596 height 34
click at [499, 497] on div "Next" at bounding box center [916, 499] width 21 height 14
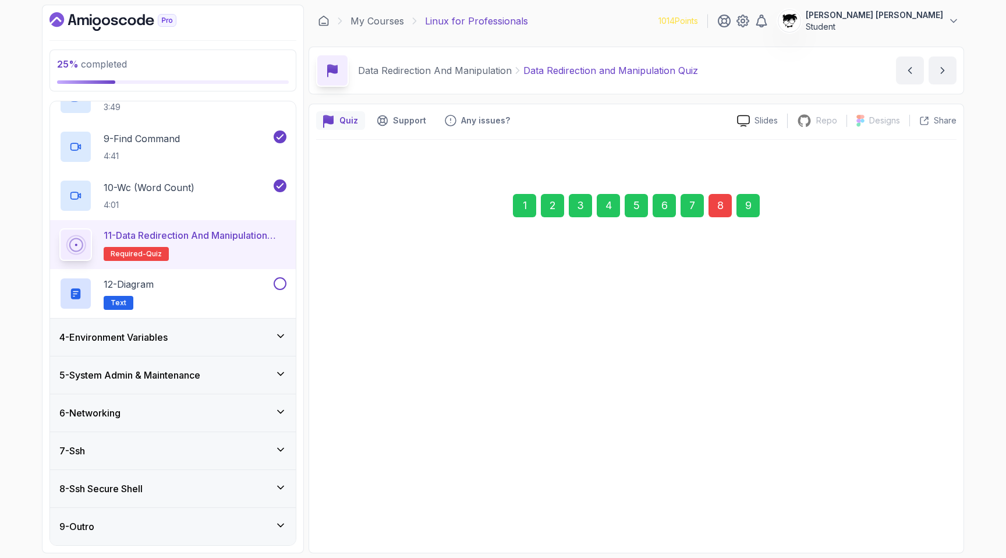
click at [499, 500] on div "Submit Quiz" at bounding box center [900, 498] width 53 height 14
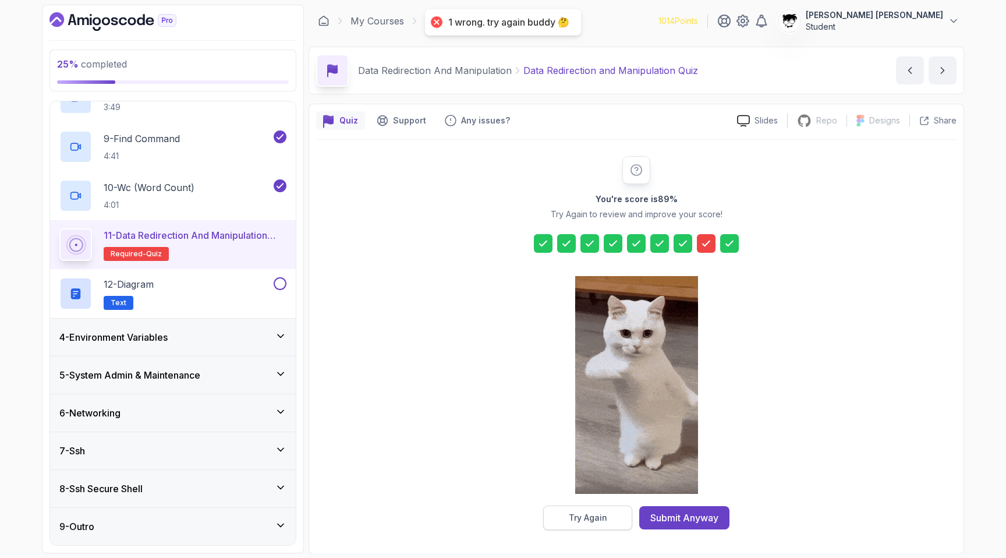
click at [499, 525] on button "Try Again" at bounding box center [587, 517] width 89 height 24
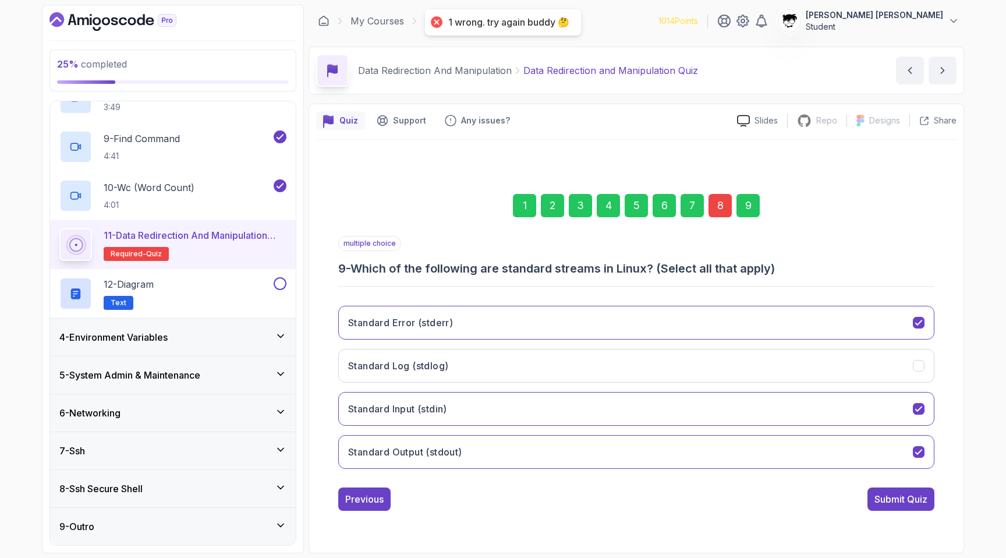
click at [499, 207] on div "8" at bounding box center [719, 205] width 23 height 23
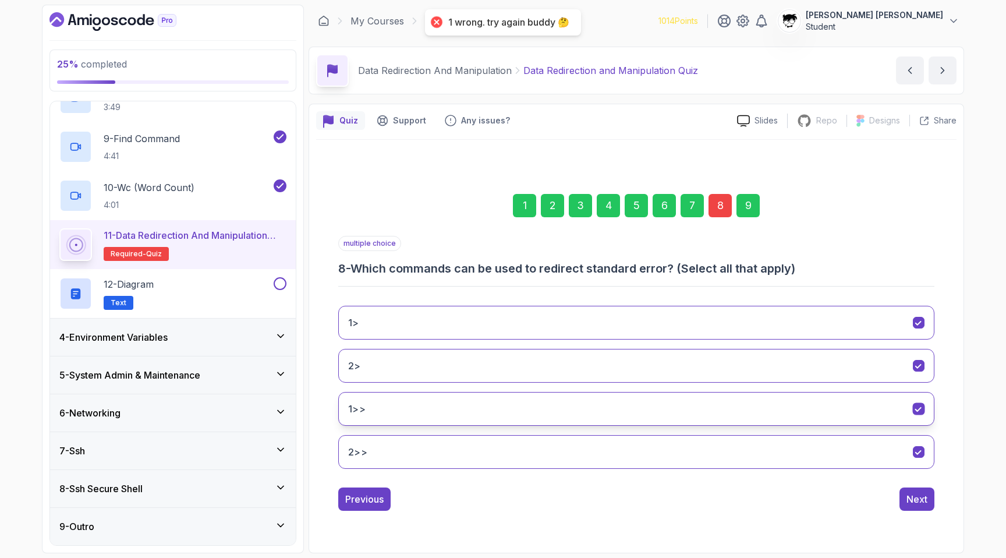
click at [400, 407] on button "1>>" at bounding box center [636, 409] width 596 height 34
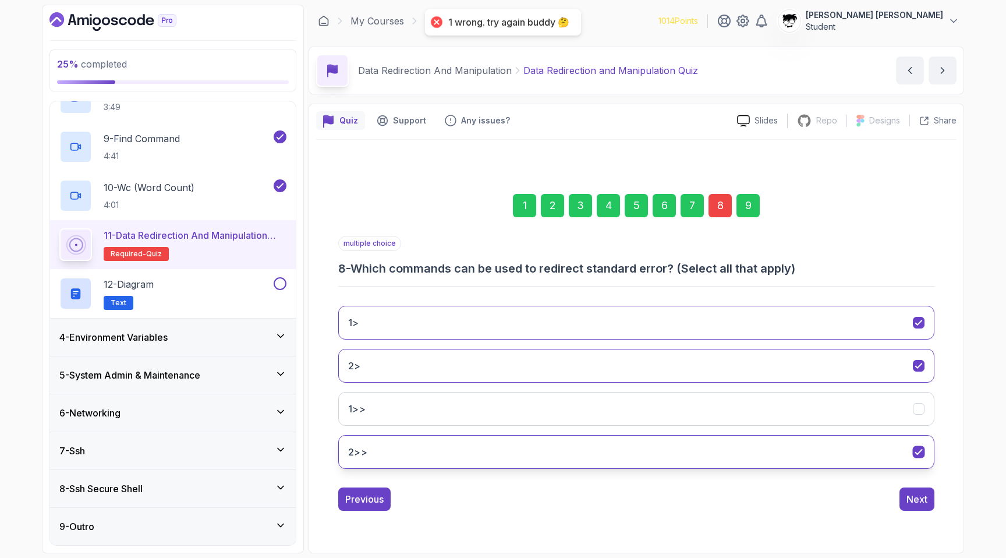
click at [398, 439] on button "2>>" at bounding box center [636, 452] width 596 height 34
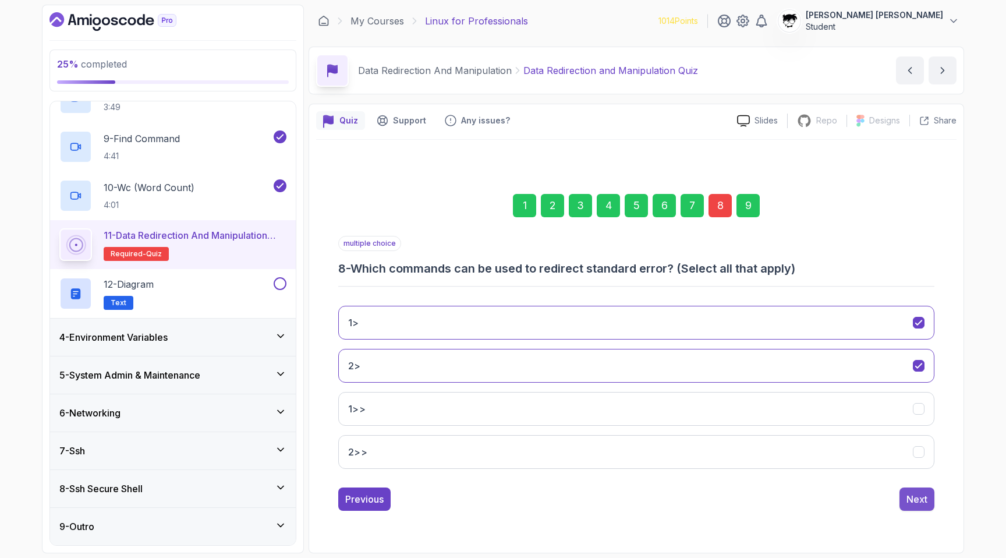
click at [499, 504] on button "Next" at bounding box center [916, 498] width 35 height 23
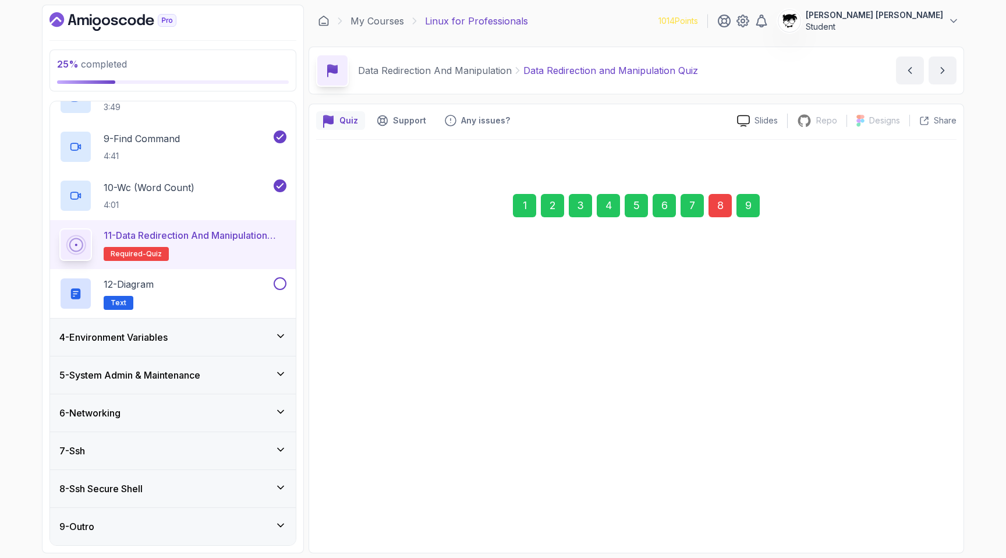
click at [499, 503] on div "Submit Quiz" at bounding box center [900, 499] width 53 height 14
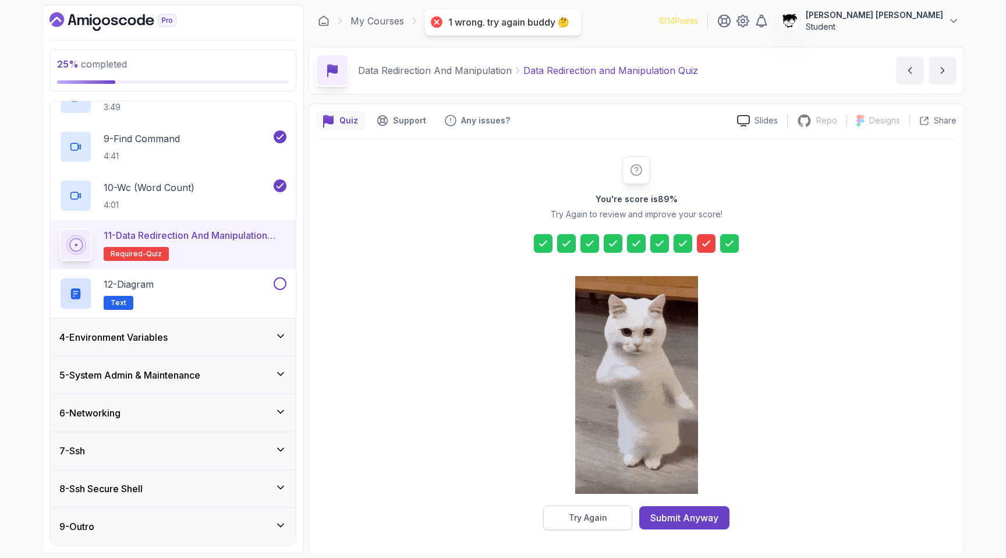
click at [499, 524] on button "Try Again" at bounding box center [587, 517] width 89 height 24
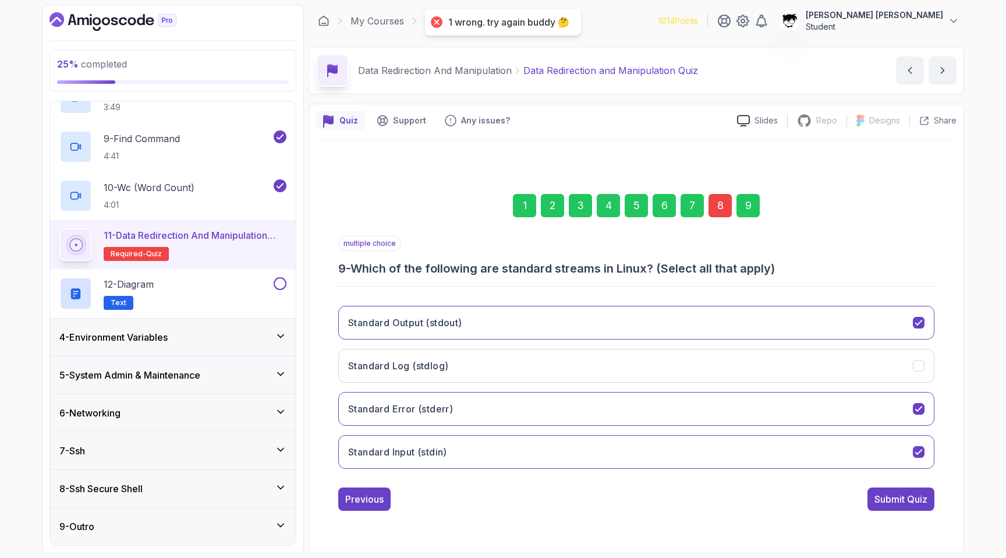
click at [499, 208] on div "8" at bounding box center [719, 205] width 23 height 23
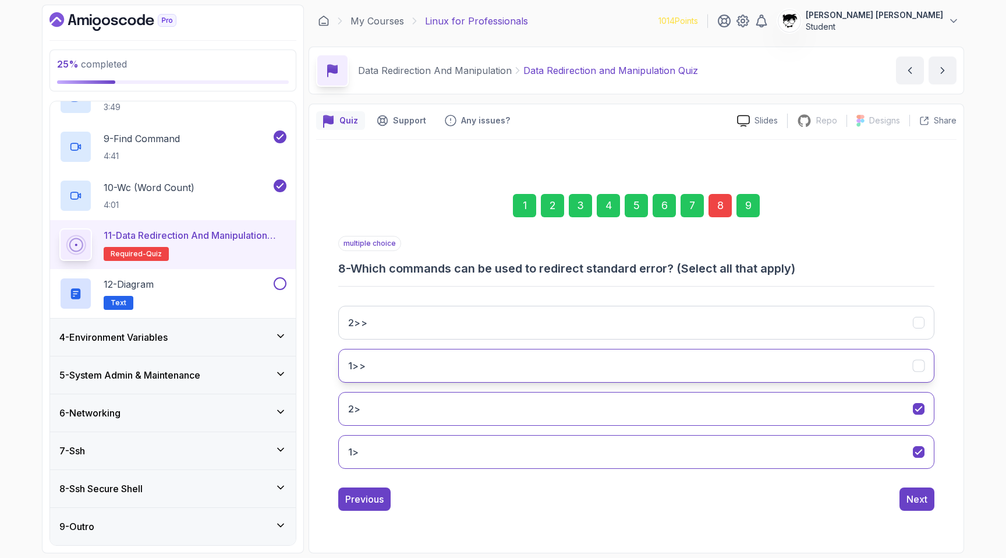
click at [361, 357] on button "1>>" at bounding box center [636, 366] width 596 height 34
click at [499, 502] on button "Next" at bounding box center [916, 498] width 35 height 23
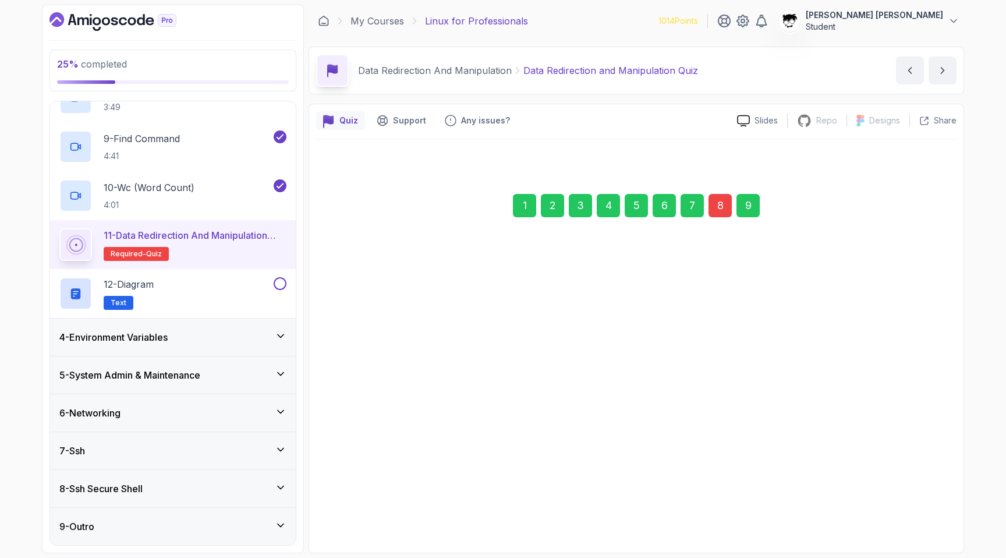
click at [499, 502] on div "Submit Quiz" at bounding box center [900, 498] width 53 height 14
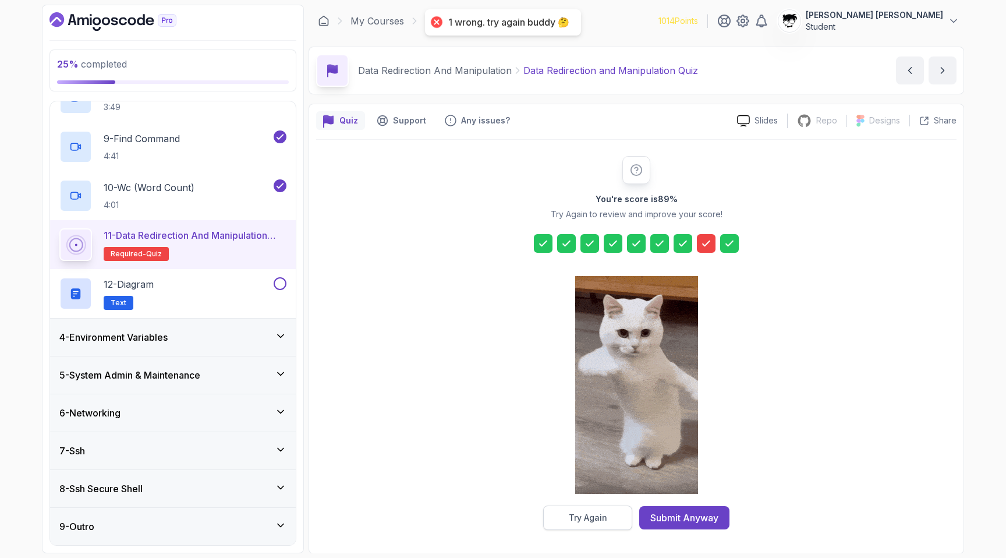
click at [499, 515] on div "Try Again" at bounding box center [588, 518] width 38 height 12
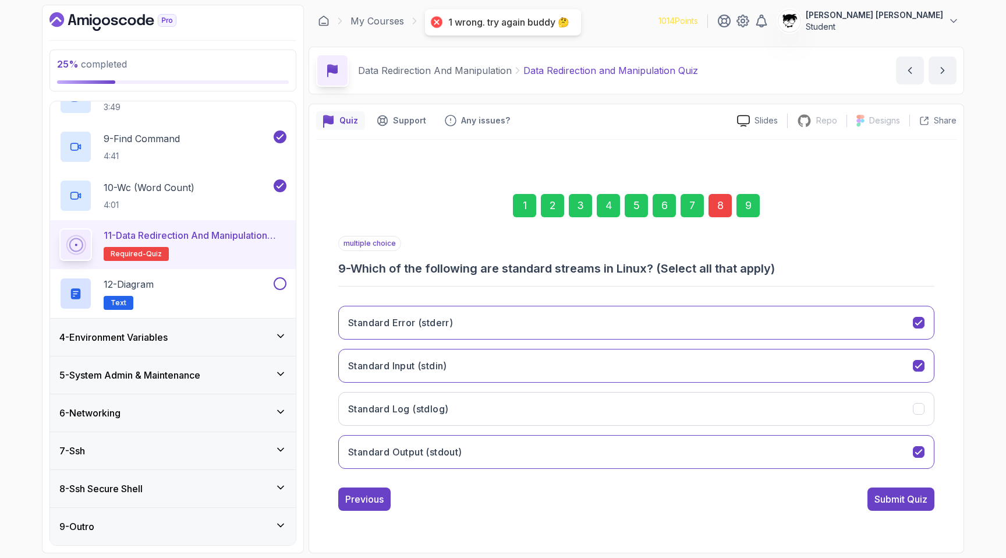
click at [499, 209] on div "8" at bounding box center [719, 205] width 23 height 23
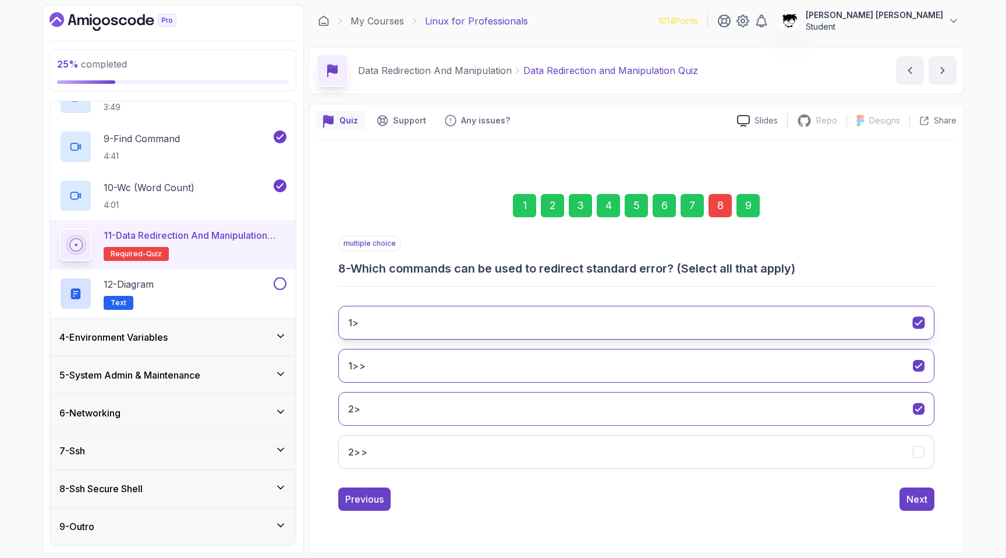
click at [357, 334] on button "1>" at bounding box center [636, 323] width 596 height 34
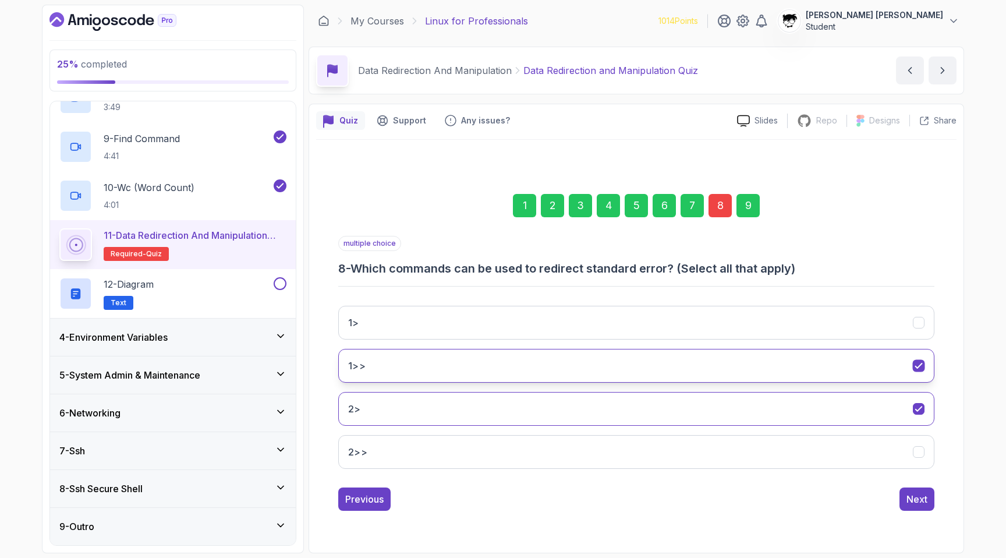
click at [358, 355] on button "1>>" at bounding box center [636, 366] width 596 height 34
click at [371, 431] on div "1> 1>> 2> 2>>" at bounding box center [636, 387] width 596 height 182
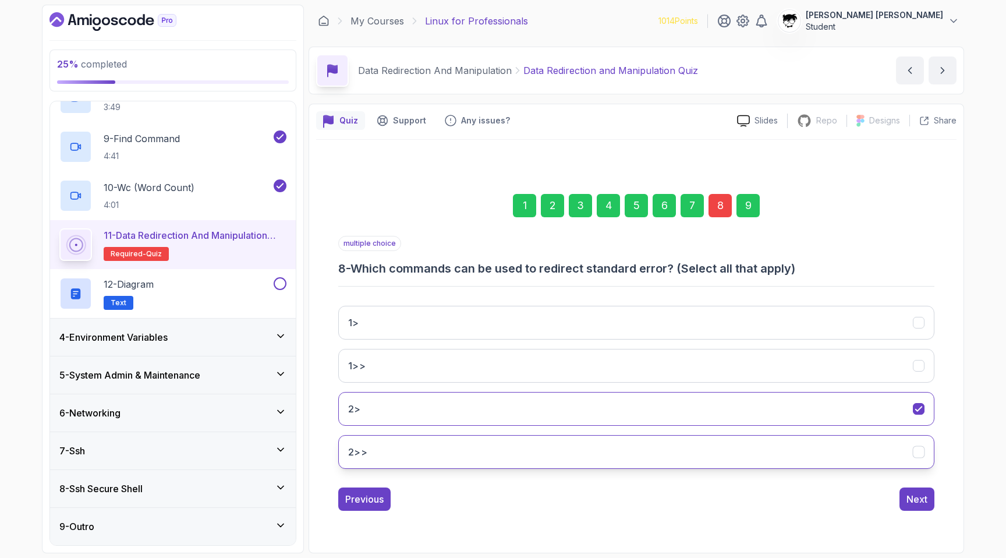
click at [373, 437] on button "2>>" at bounding box center [636, 452] width 596 height 34
click at [499, 498] on button "Next" at bounding box center [916, 498] width 35 height 23
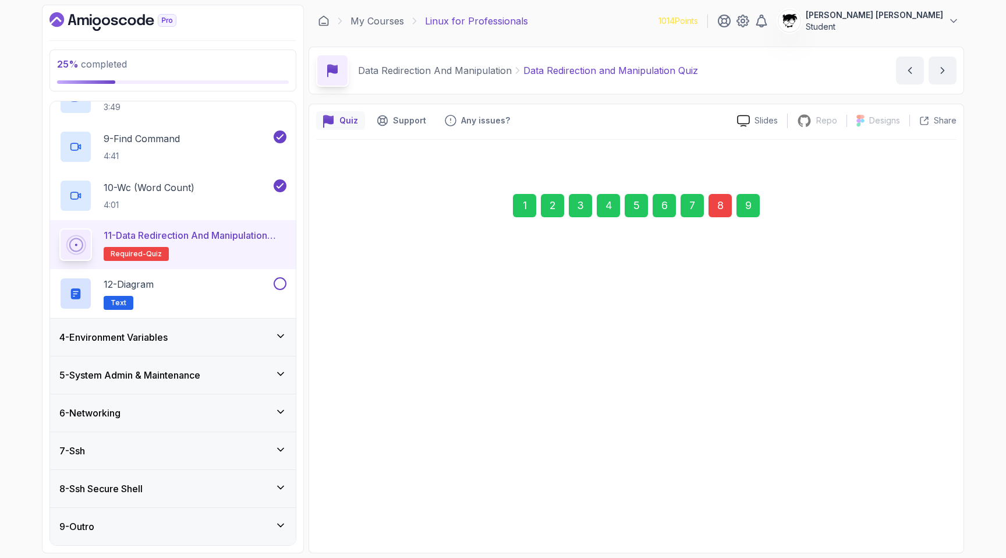
click at [499, 498] on div "Submit Quiz" at bounding box center [900, 499] width 53 height 14
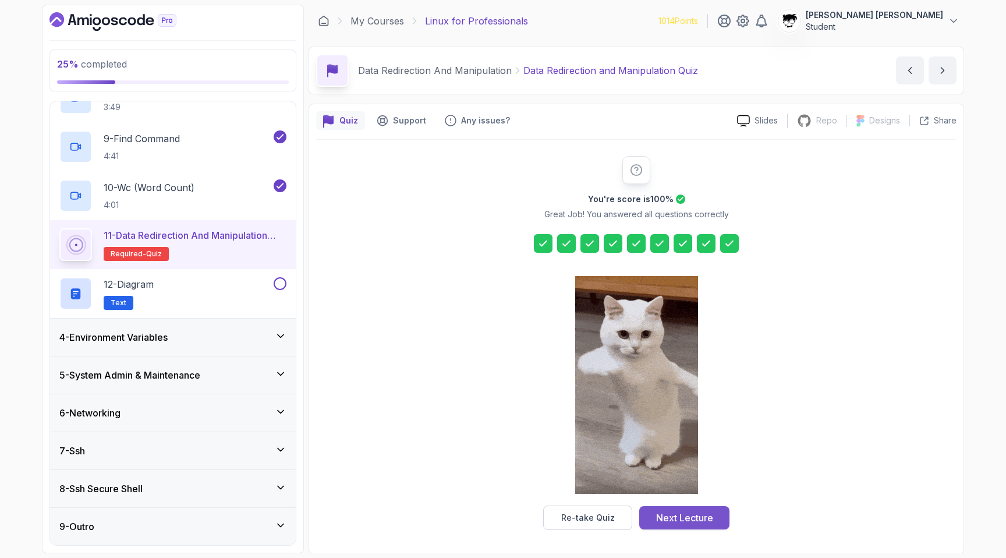
click at [499, 515] on div "Next Lecture" at bounding box center [684, 518] width 57 height 14
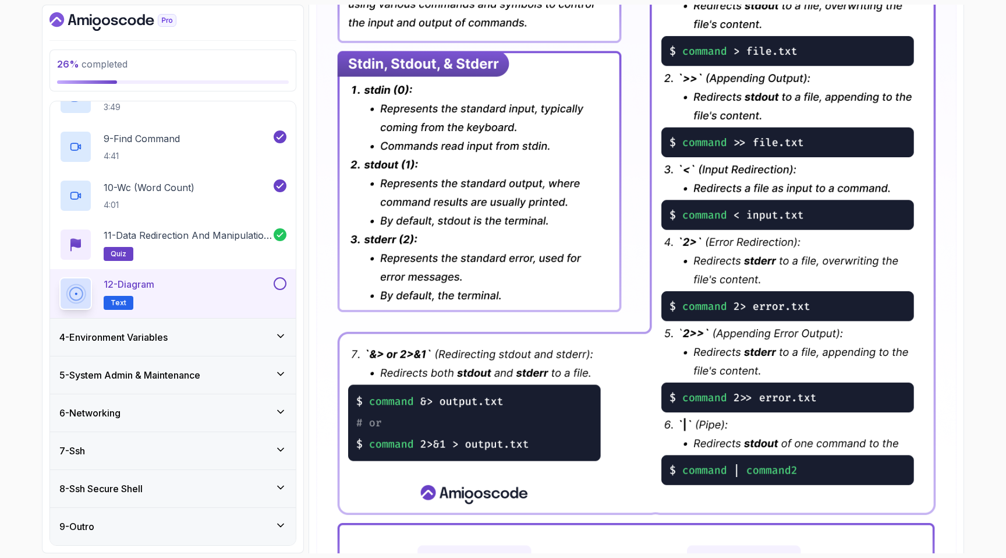
scroll to position [194, 0]
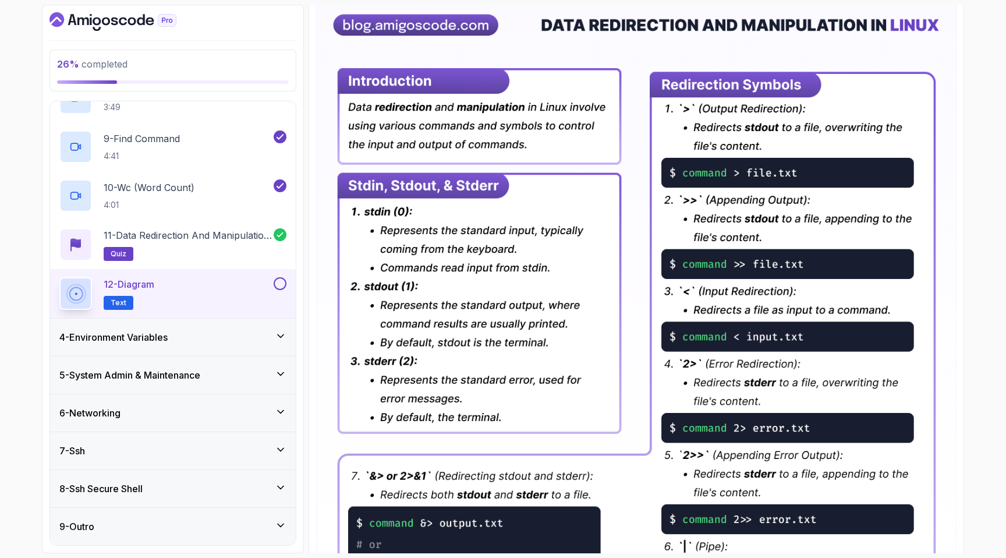
click at [280, 283] on button at bounding box center [280, 283] width 13 height 13
click at [182, 342] on div "4 - Environment Variables" at bounding box center [172, 337] width 227 height 14
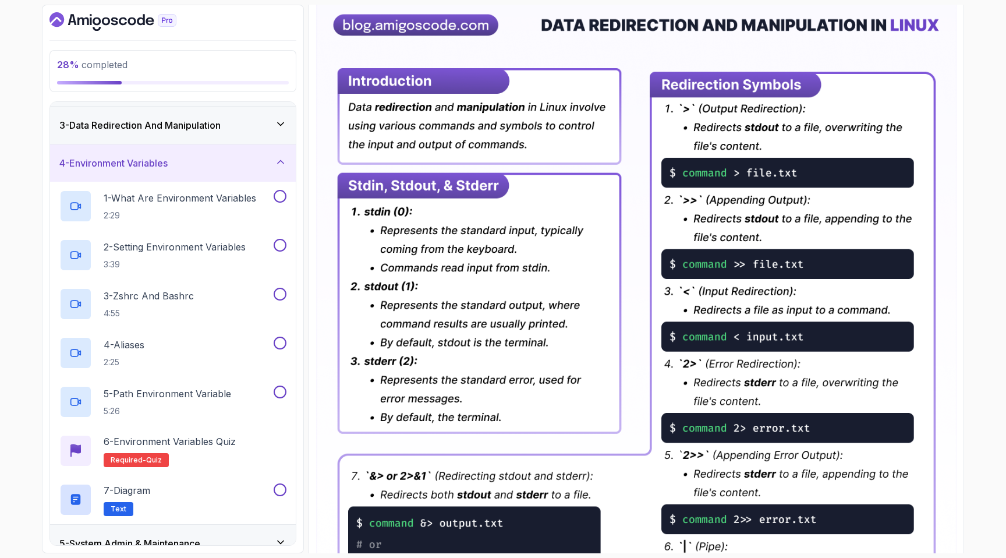
scroll to position [6, 0]
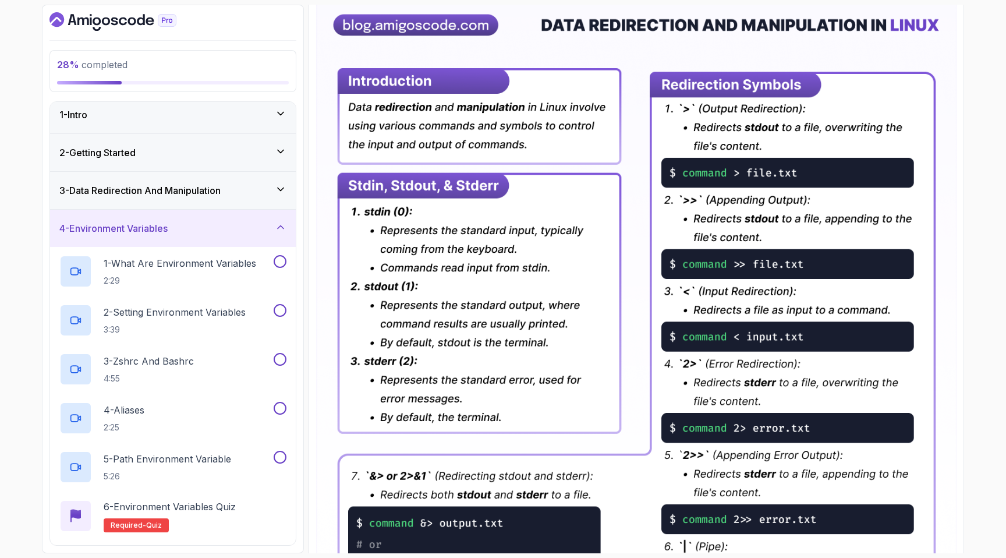
click at [152, 227] on h3 "4 - Environment Variables" at bounding box center [113, 228] width 108 height 14
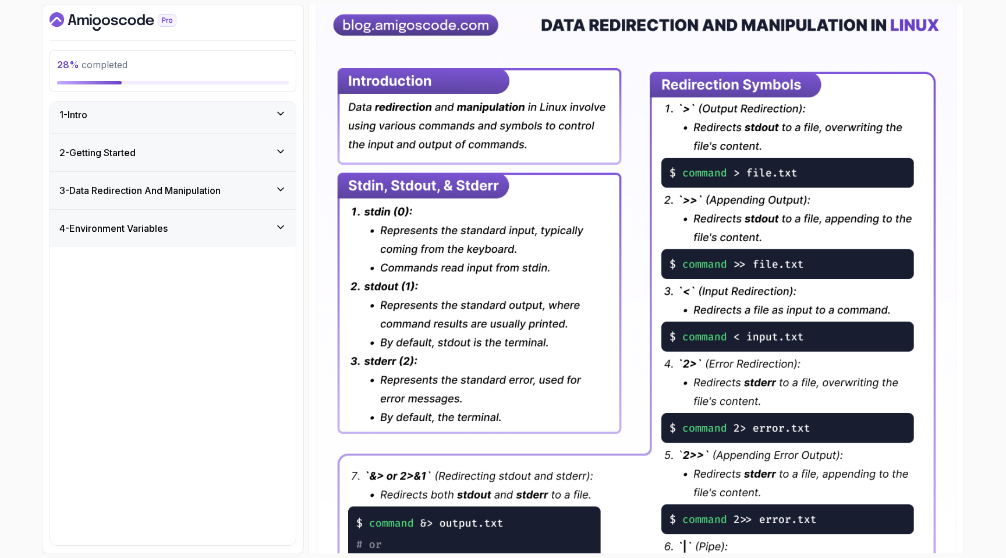
scroll to position [0, 0]
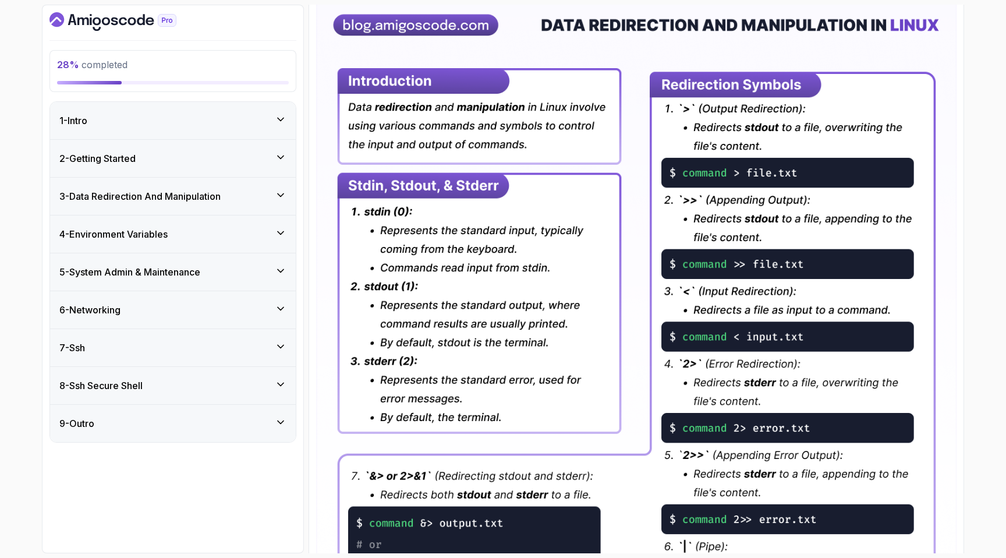
click at [132, 292] on div "6 - Networking" at bounding box center [173, 309] width 246 height 37
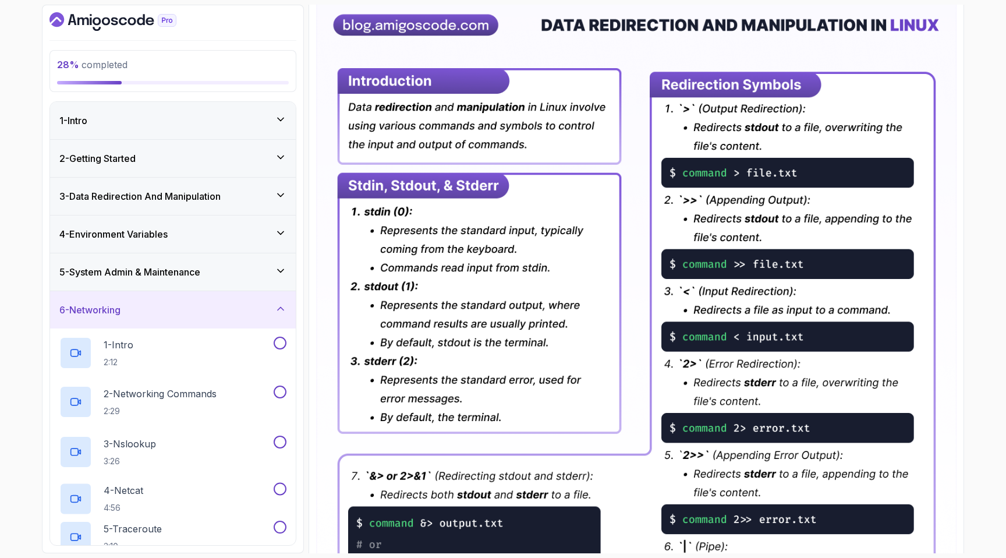
click at [128, 287] on div "5 - System Admin & Maintenance" at bounding box center [173, 271] width 246 height 37
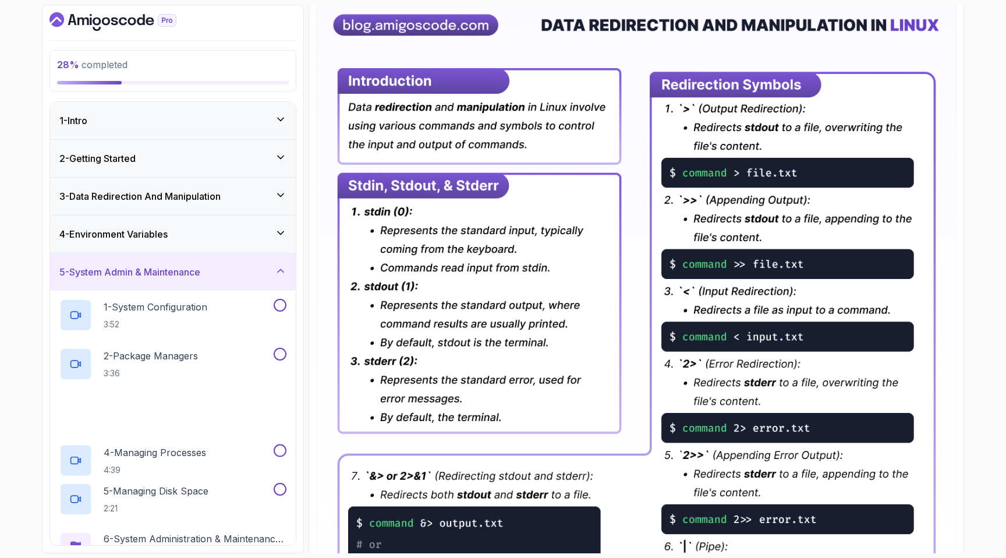
click at [112, 277] on h3 "5 - System Admin & Maintenance" at bounding box center [129, 272] width 141 height 14
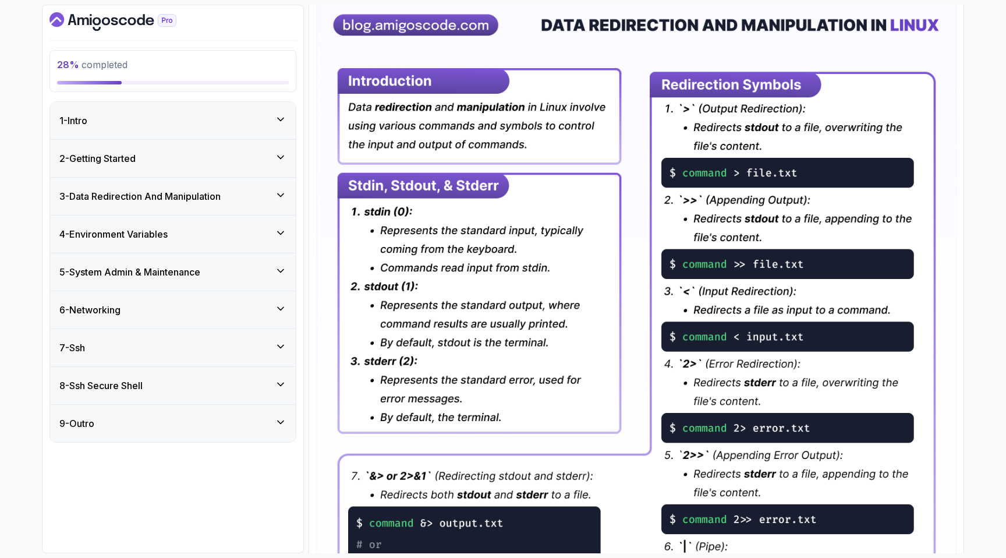
click at [84, 18] on icon "Dashboard" at bounding box center [112, 21] width 127 height 19
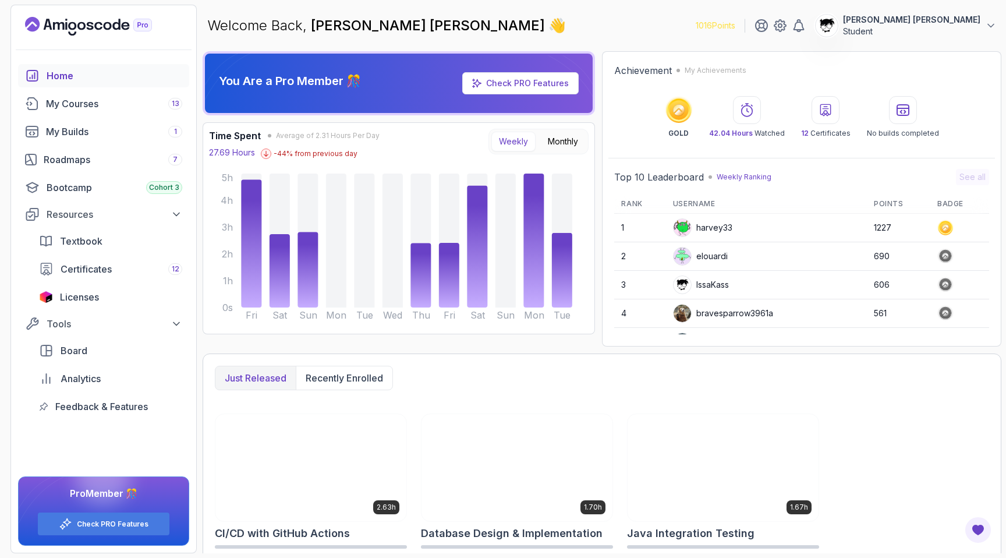
scroll to position [16, 0]
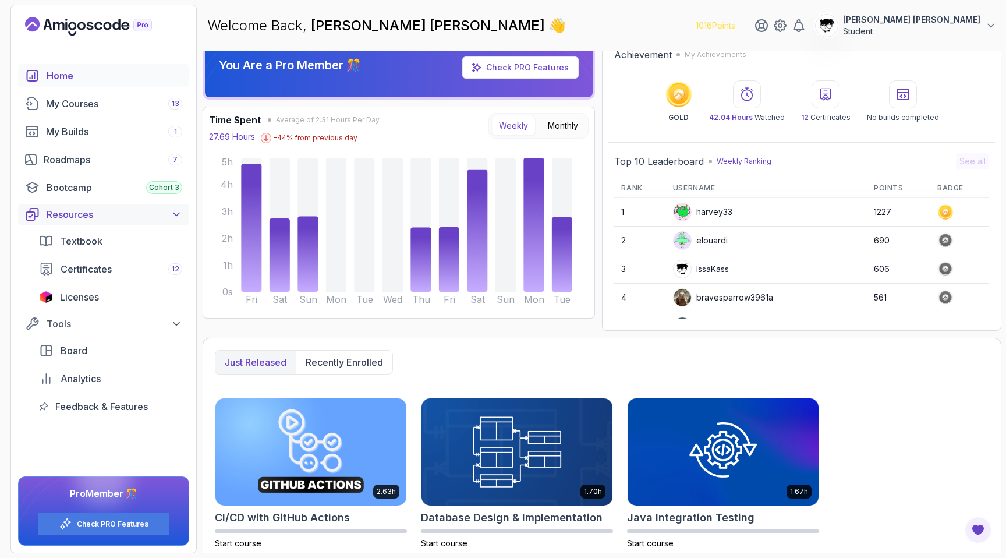
click at [68, 215] on div "Resources" at bounding box center [115, 214] width 136 height 14
click at [83, 157] on div "Roadmaps 7" at bounding box center [113, 160] width 139 height 14
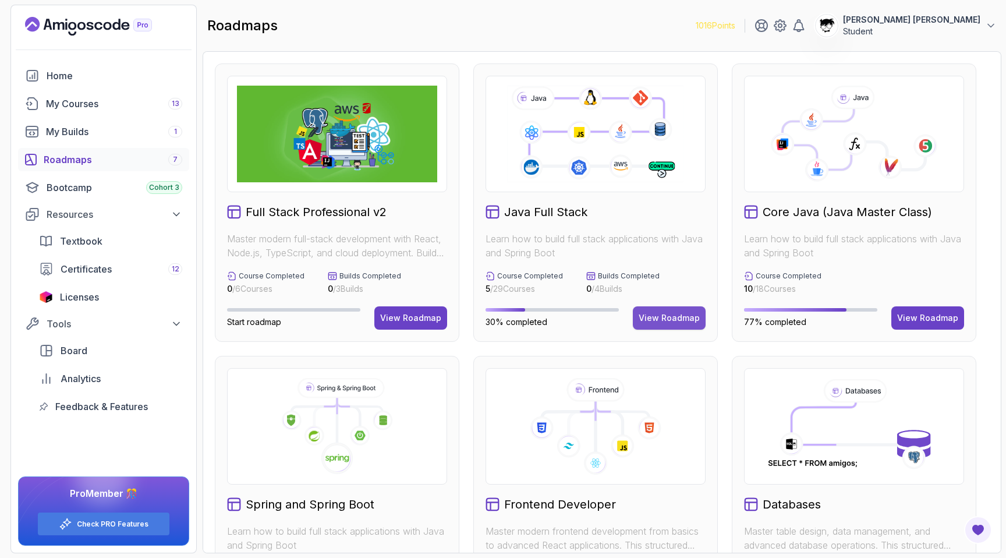
click at [638, 306] on button "View Roadmap" at bounding box center [669, 317] width 73 height 23
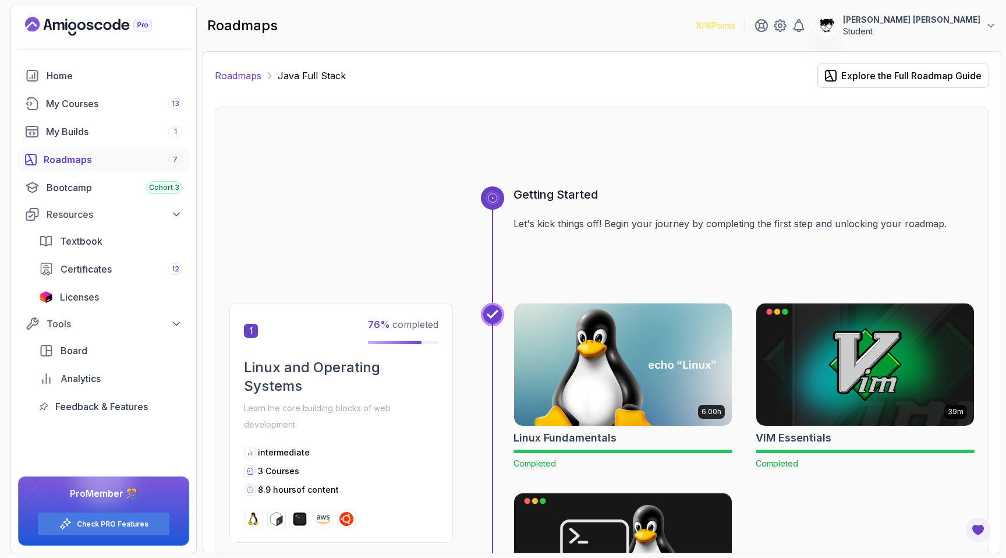
click at [260, 76] on link "Roadmaps" at bounding box center [238, 76] width 47 height 14
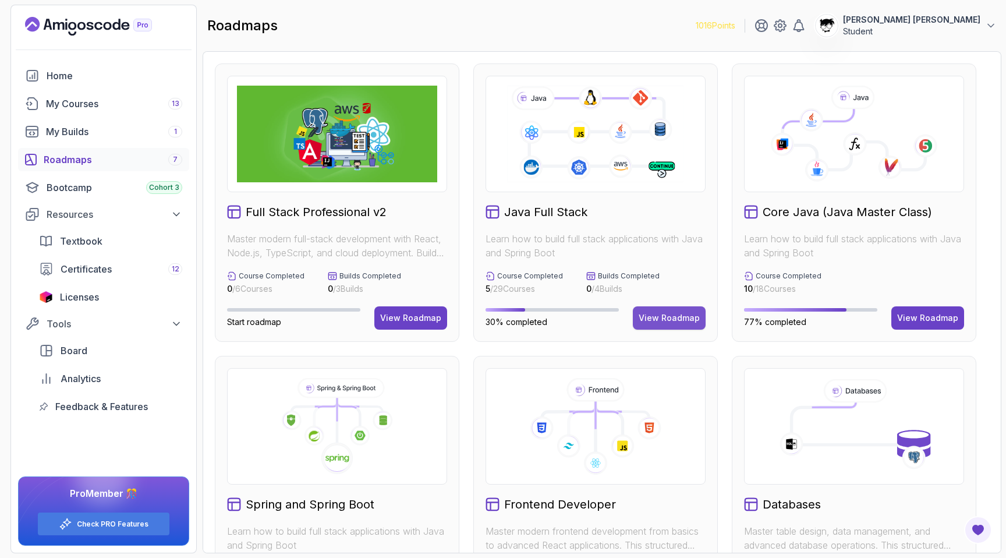
click at [651, 321] on div "View Roadmap" at bounding box center [669, 318] width 61 height 12
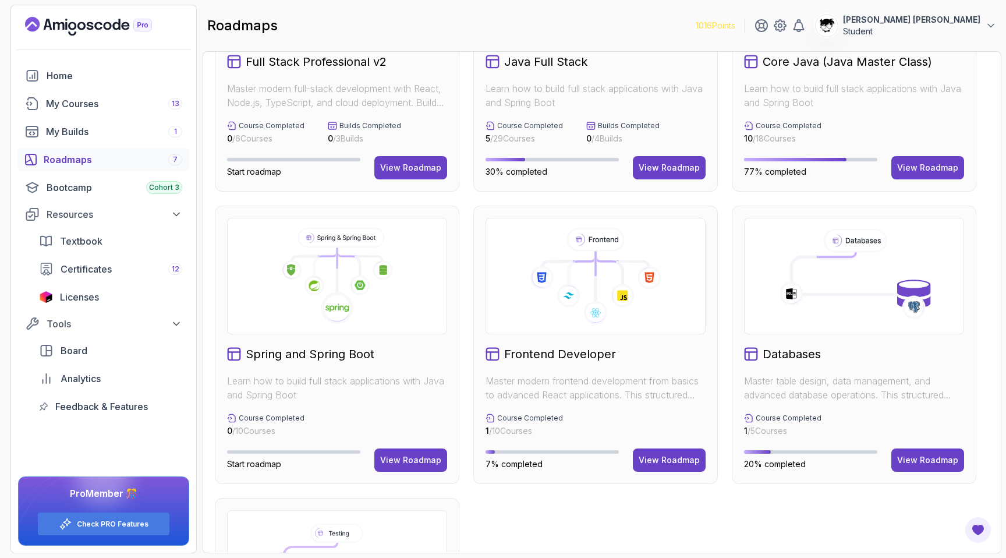
scroll to position [212, 0]
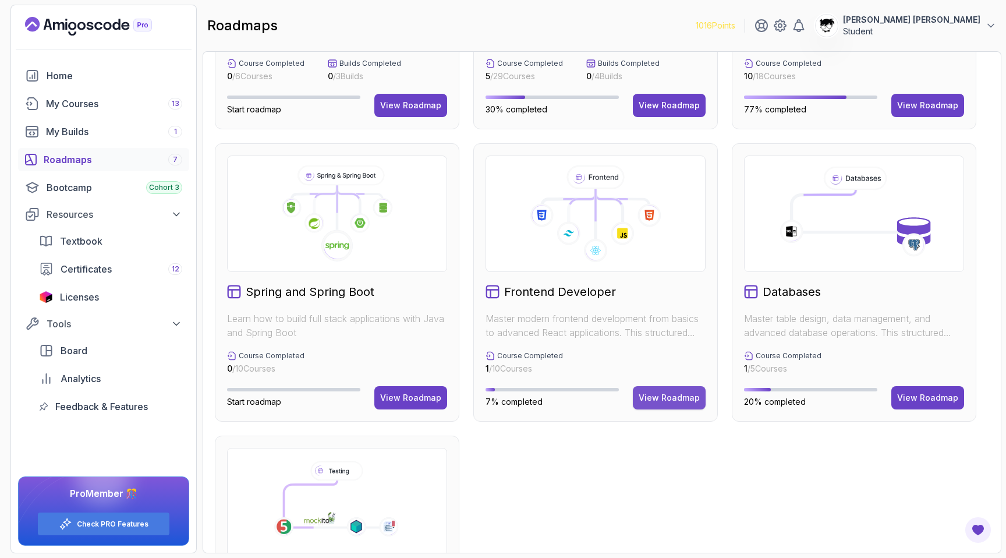
click at [642, 396] on div "View Roadmap" at bounding box center [669, 398] width 61 height 12
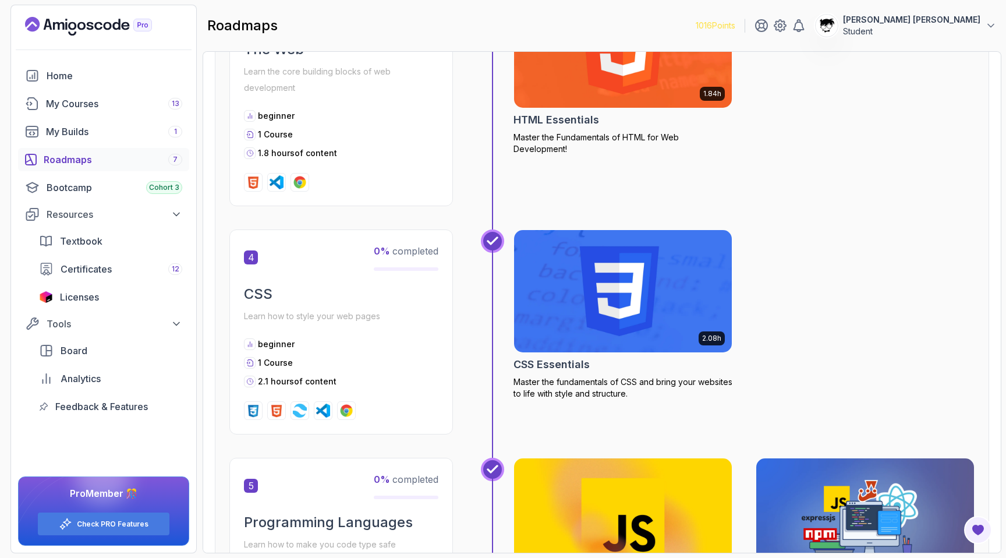
scroll to position [812, 0]
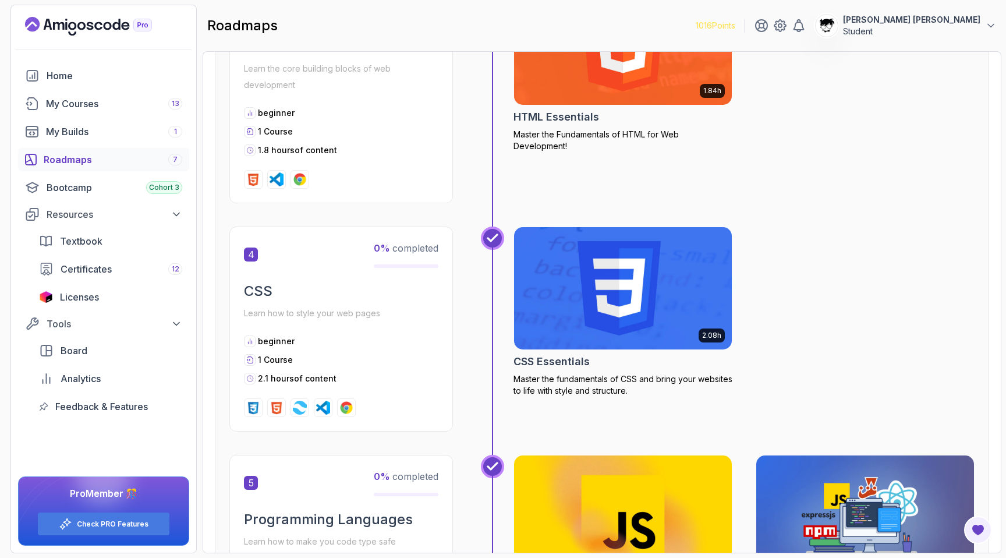
click at [656, 272] on img at bounding box center [623, 288] width 229 height 128
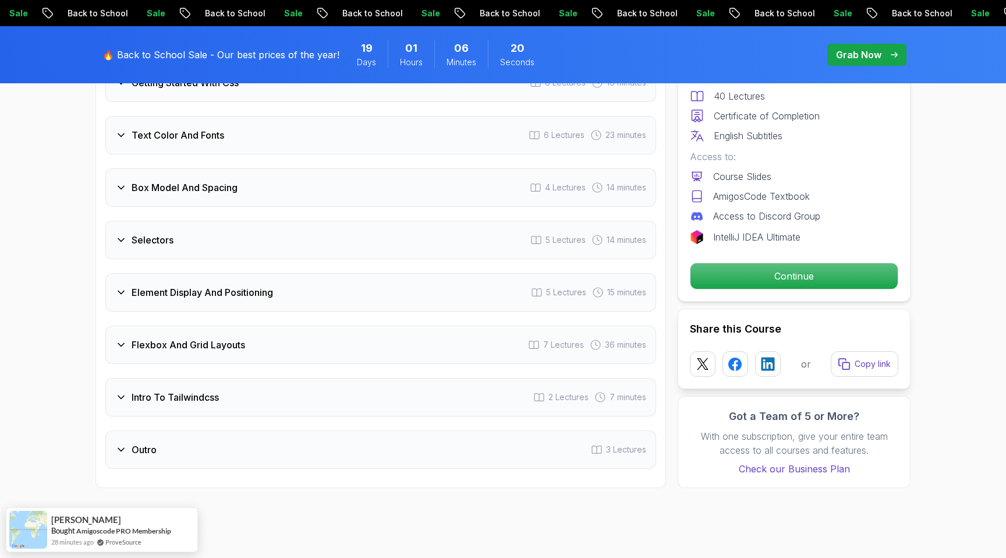
scroll to position [1905, 0]
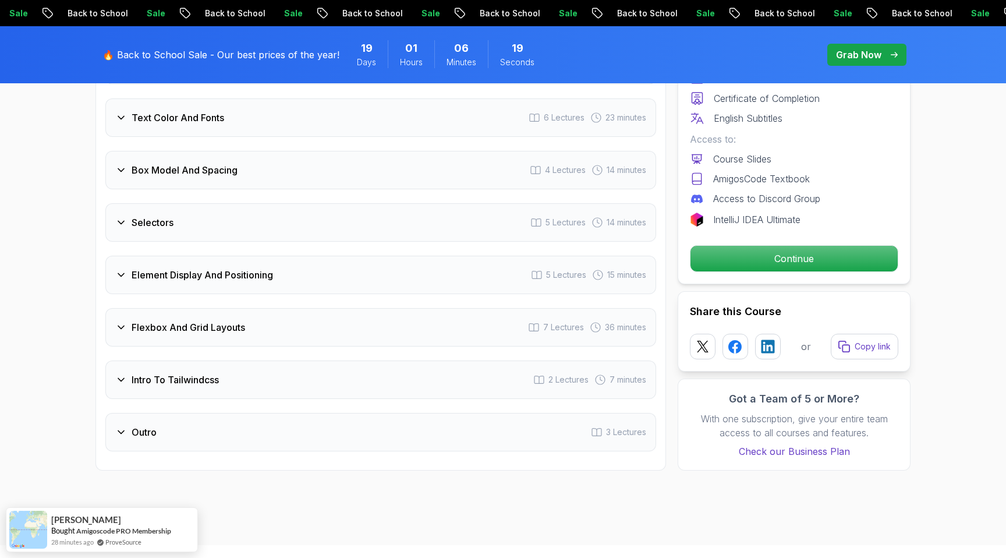
click at [169, 378] on h3 "Intro To Tailwindcss" at bounding box center [175, 380] width 87 height 14
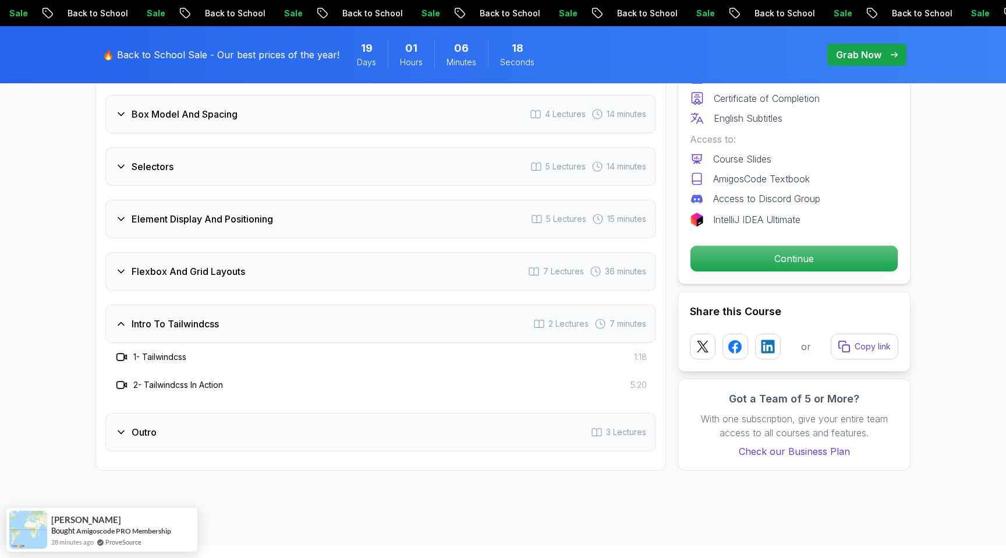
click at [154, 336] on div "Intro To Tailwindcss 2 Lectures 7 minutes" at bounding box center [380, 323] width 551 height 38
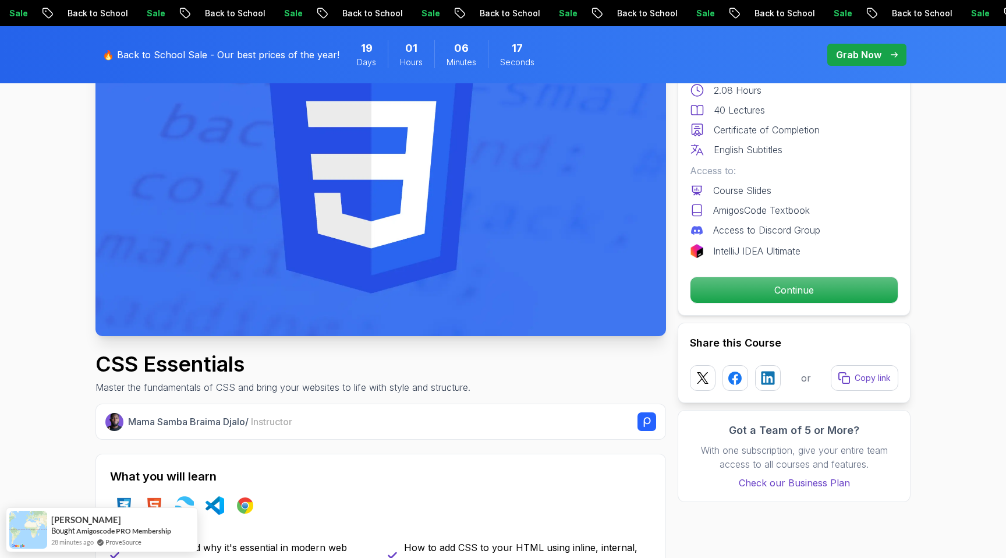
scroll to position [0, 0]
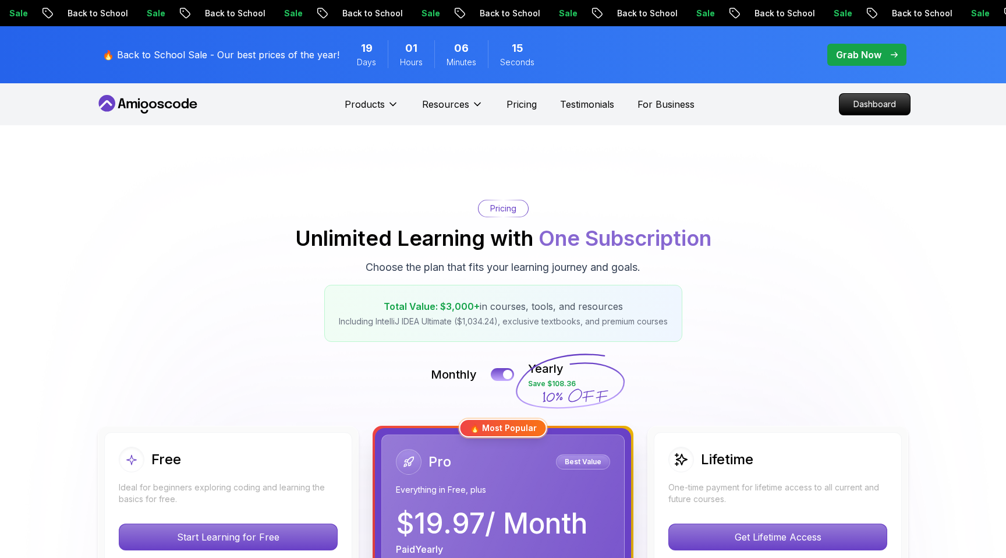
scroll to position [282, 0]
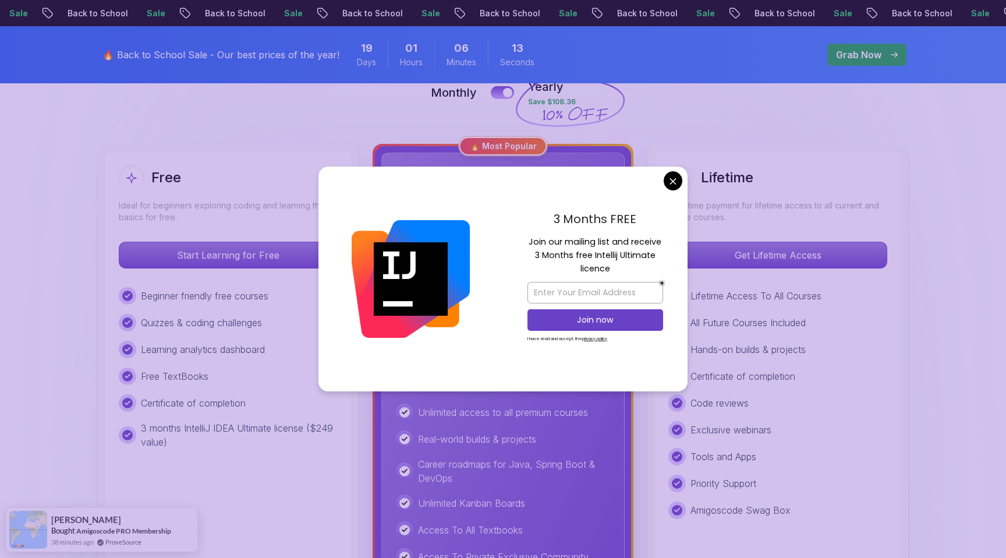
click at [679, 187] on div "3 Months FREE Join our mailing list and receive 3 Months free Intellij Ultimate…" at bounding box center [502, 278] width 368 height 225
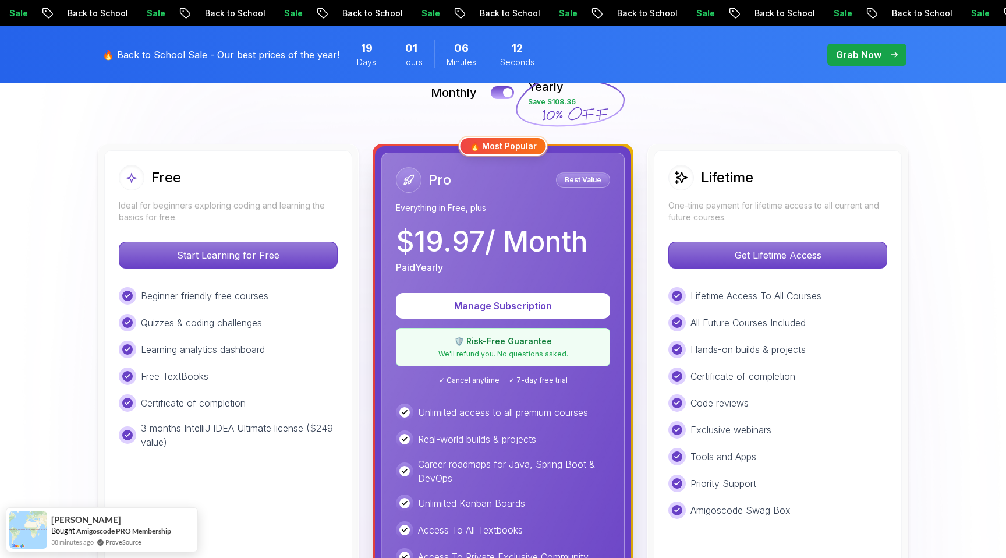
click at [391, 145] on div "🔥 Most Popular Pro Best Value Everything in Free, plus $ 19.97 / Month Paid Yea…" at bounding box center [503, 420] width 261 height 552
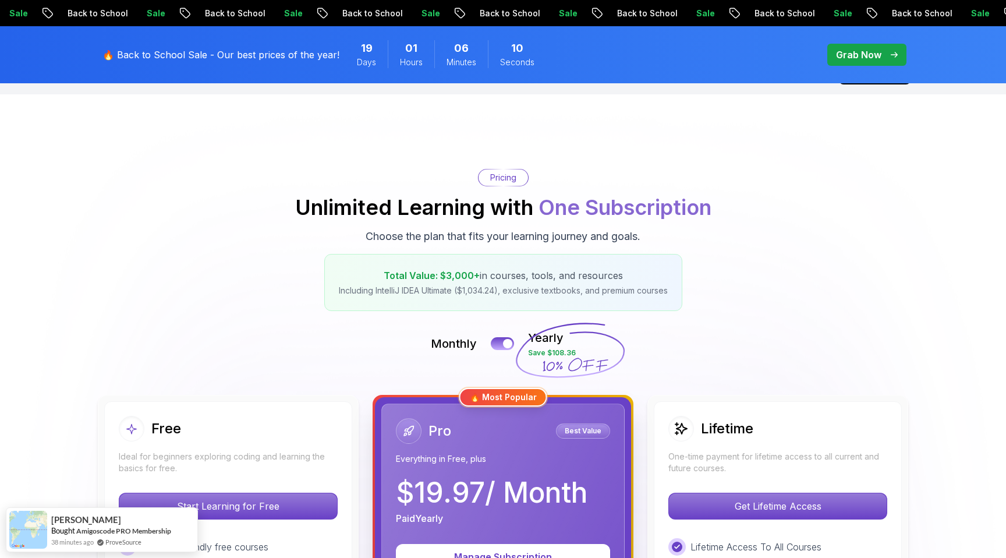
scroll to position [0, 0]
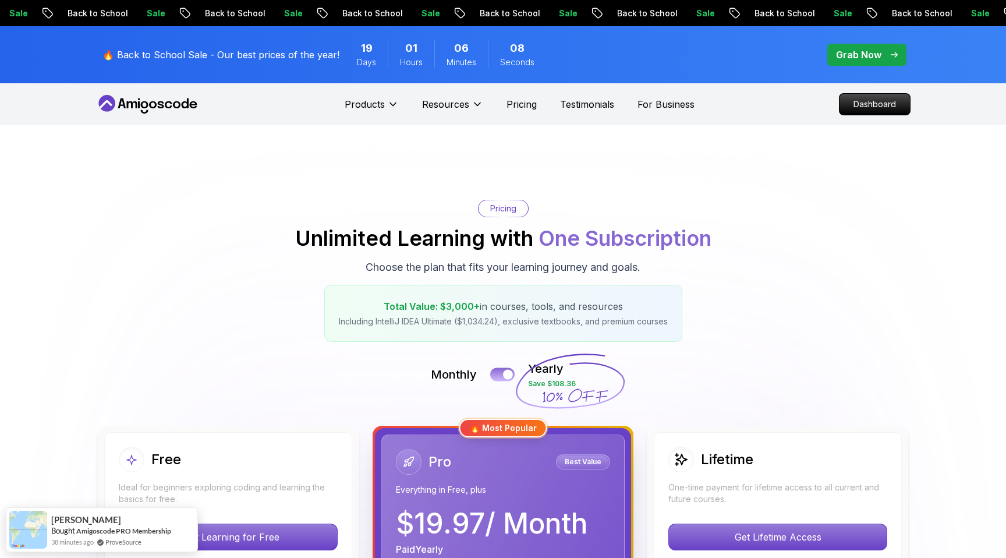
click at [492, 373] on button at bounding box center [502, 373] width 24 height 13
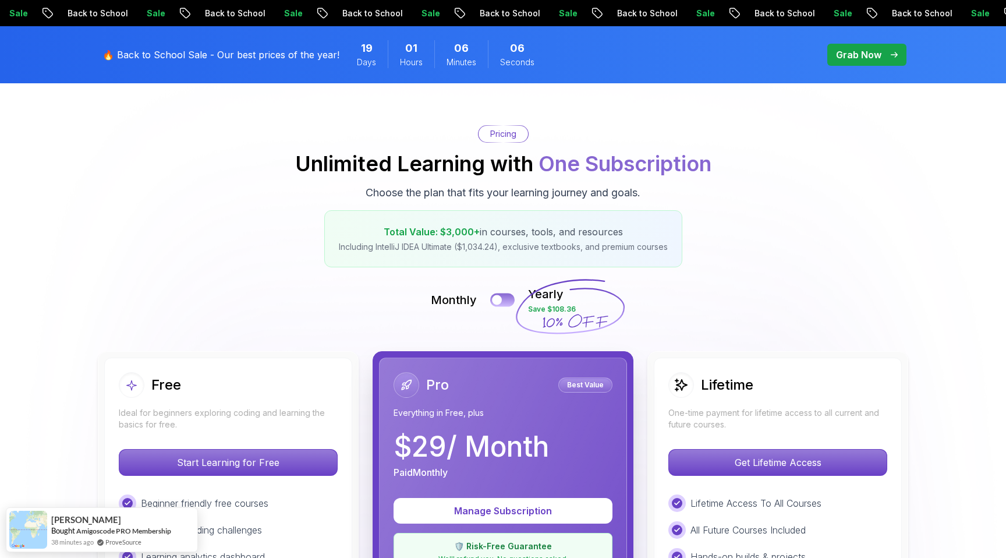
scroll to position [94, 0]
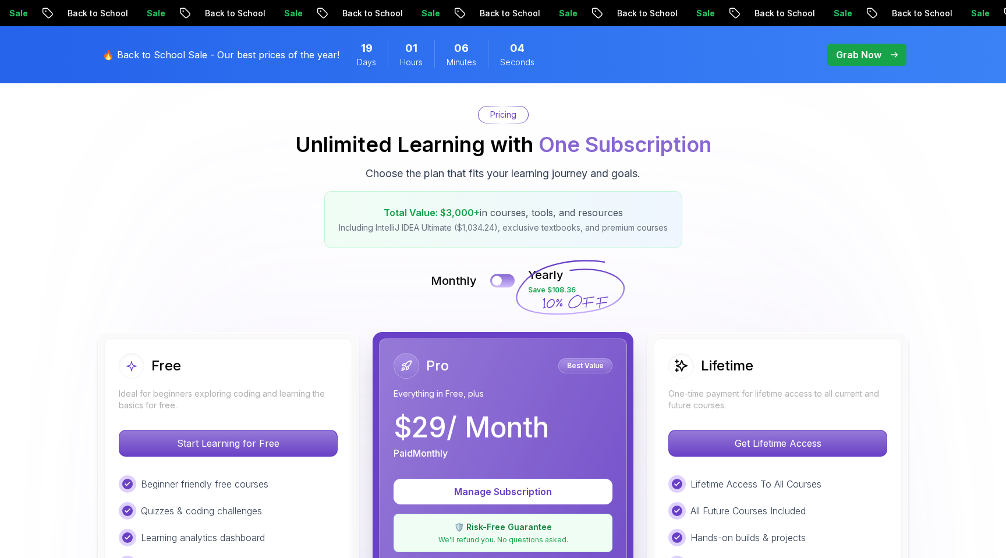
click at [508, 275] on button at bounding box center [502, 280] width 24 height 13
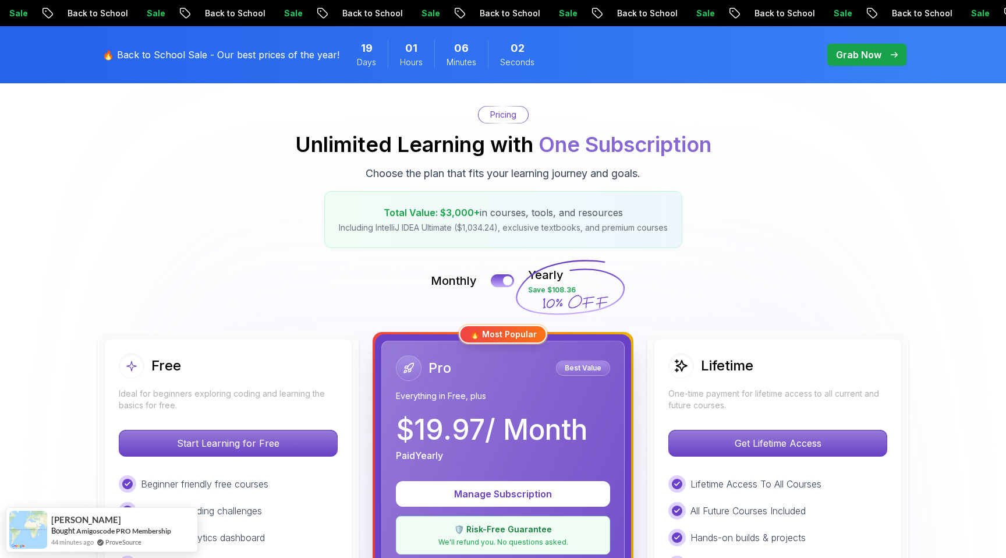
click at [374, 229] on p "Including IntelliJ IDEA Ultimate ($1,034.24), exclusive textbooks, and premium …" at bounding box center [503, 228] width 329 height 12
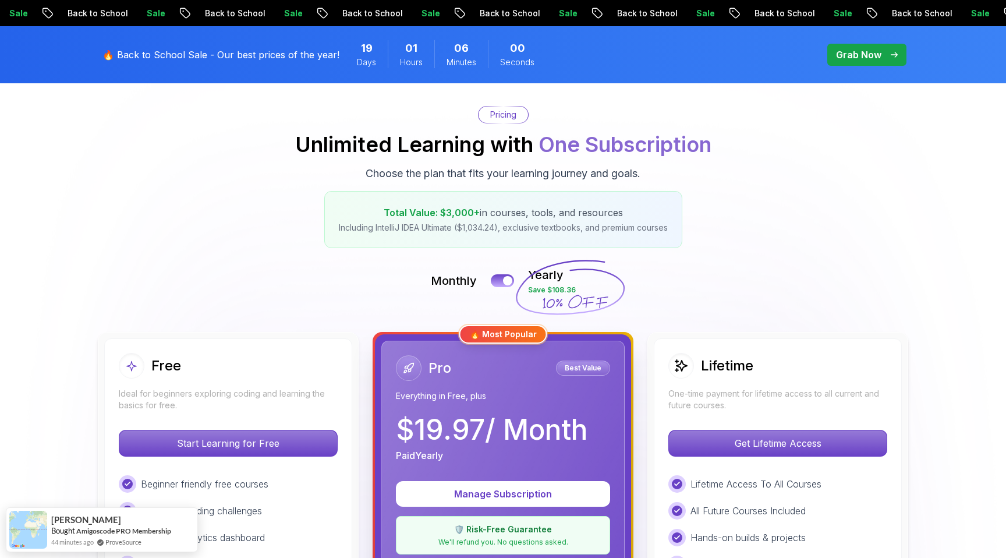
click at [425, 155] on h2 "Unlimited Learning with One Subscription" at bounding box center [503, 144] width 416 height 23
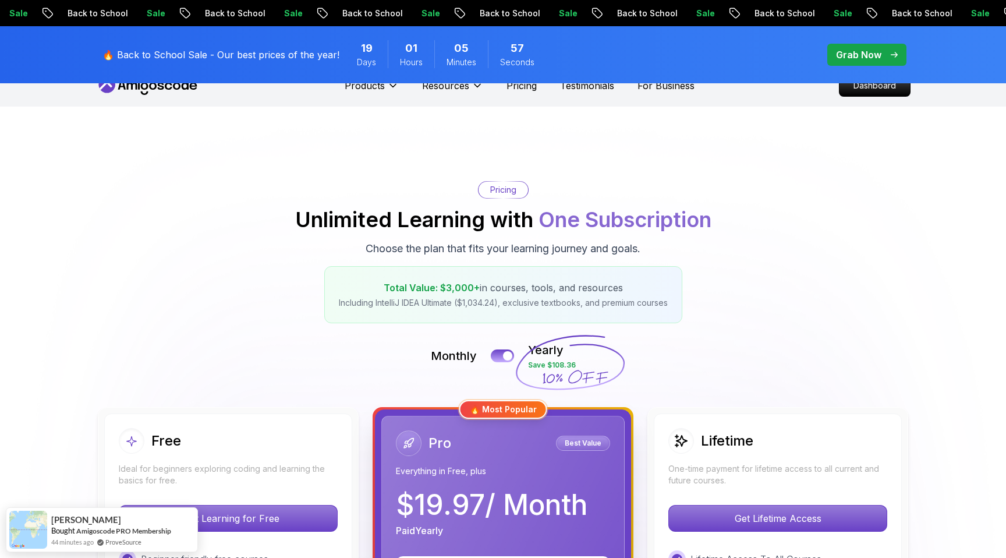
scroll to position [0, 0]
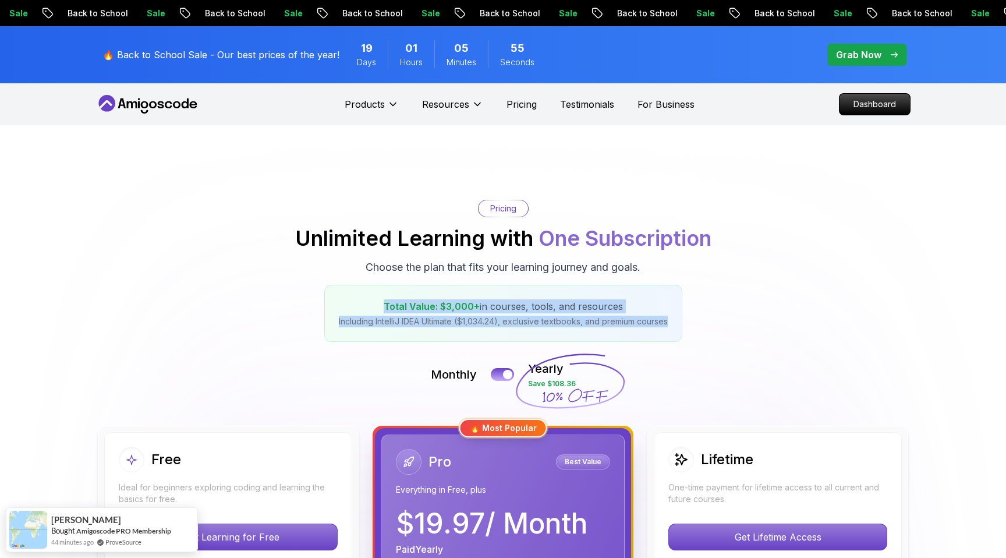
drag, startPoint x: 378, startPoint y: 297, endPoint x: 675, endPoint y: 337, distance: 299.6
click at [674, 335] on div "Total Value: $3,000+ in courses, tools, and resources Including IntelliJ IDEA U…" at bounding box center [503, 313] width 358 height 57
click at [675, 337] on div "Total Value: $3,000+ in courses, tools, and resources Including IntelliJ IDEA U…" at bounding box center [503, 313] width 358 height 57
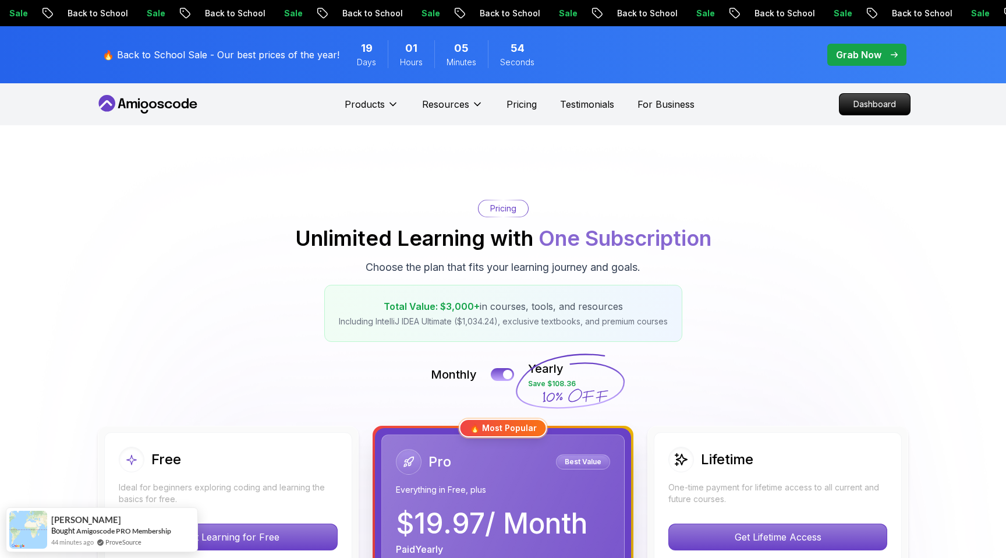
click at [675, 337] on div "Total Value: $3,000+ in courses, tools, and resources Including IntelliJ IDEA U…" at bounding box center [503, 313] width 358 height 57
click at [667, 335] on div "Total Value: $3,000+ in courses, tools, and resources Including IntelliJ IDEA U…" at bounding box center [503, 313] width 358 height 57
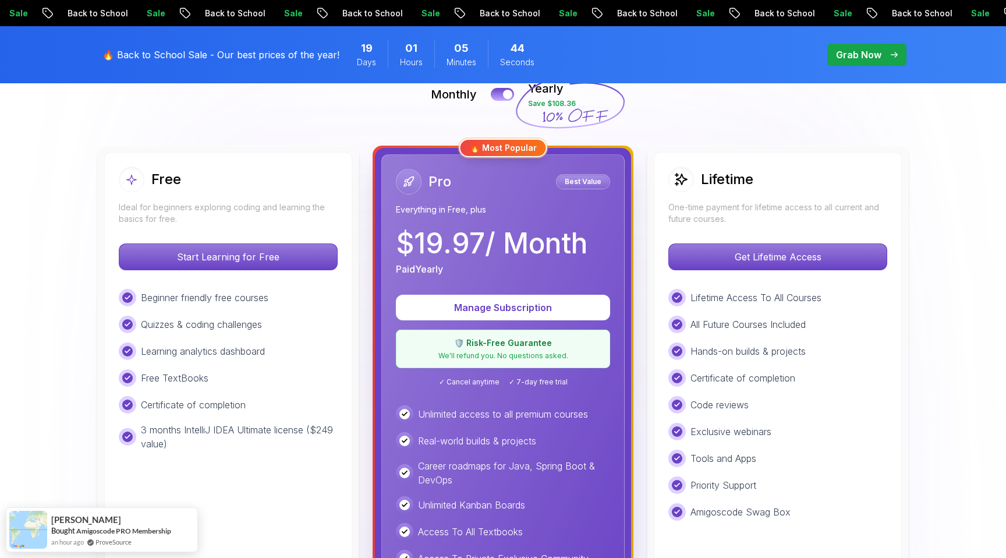
scroll to position [292, 0]
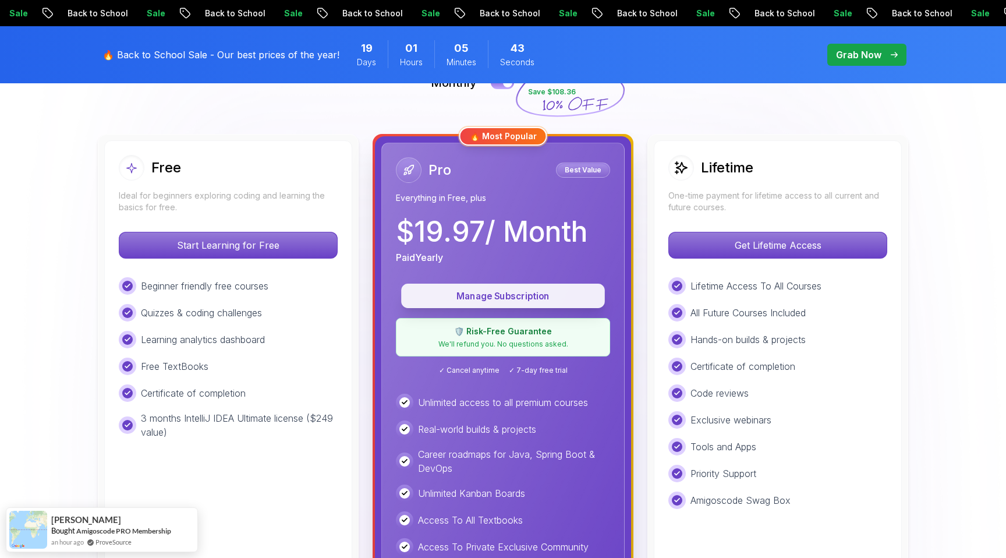
click at [501, 295] on p "Manage Subscription" at bounding box center [502, 295] width 177 height 13
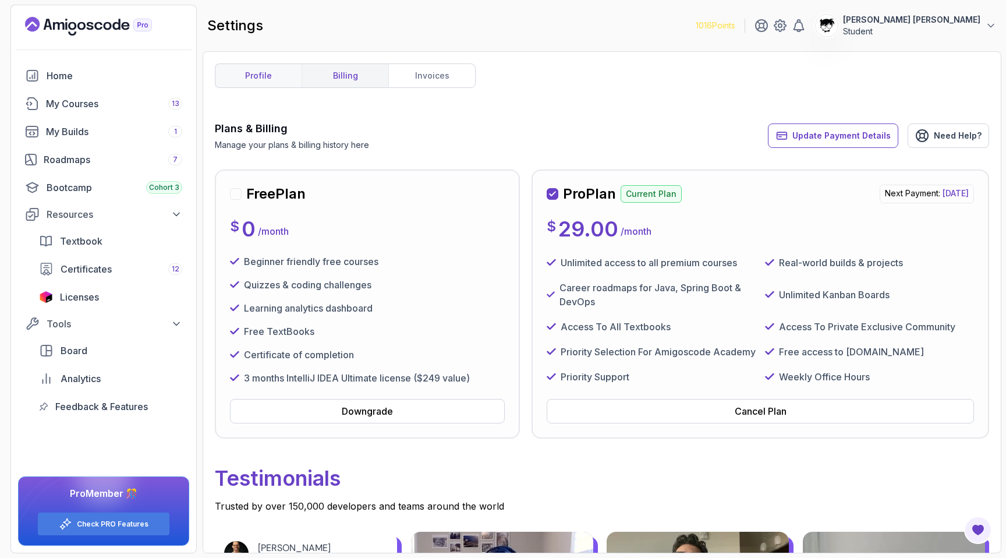
click at [296, 79] on link "profile" at bounding box center [258, 75] width 86 height 23
click at [66, 24] on icon "Landing page" at bounding box center [66, 26] width 2 height 8
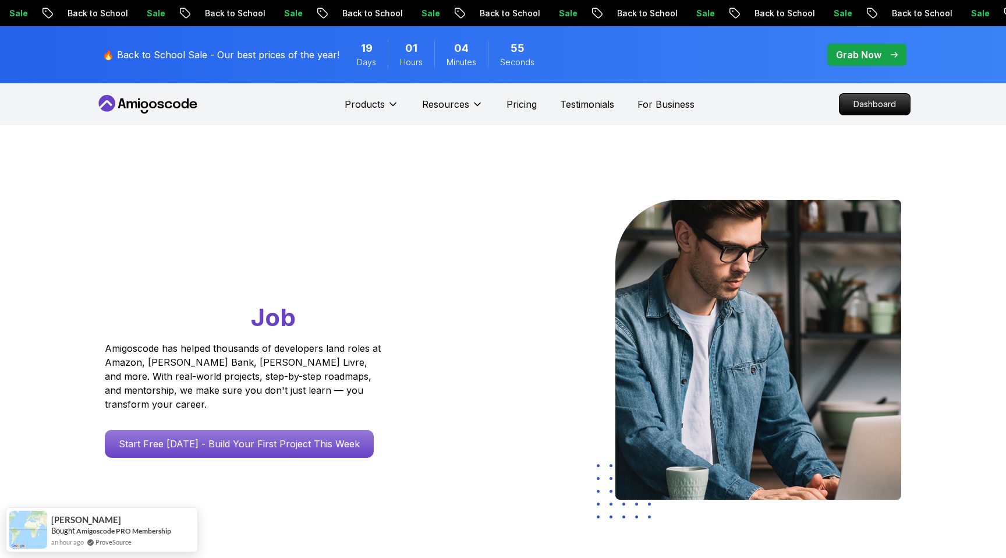
click at [860, 58] on p "Grab Now" at bounding box center [858, 55] width 45 height 14
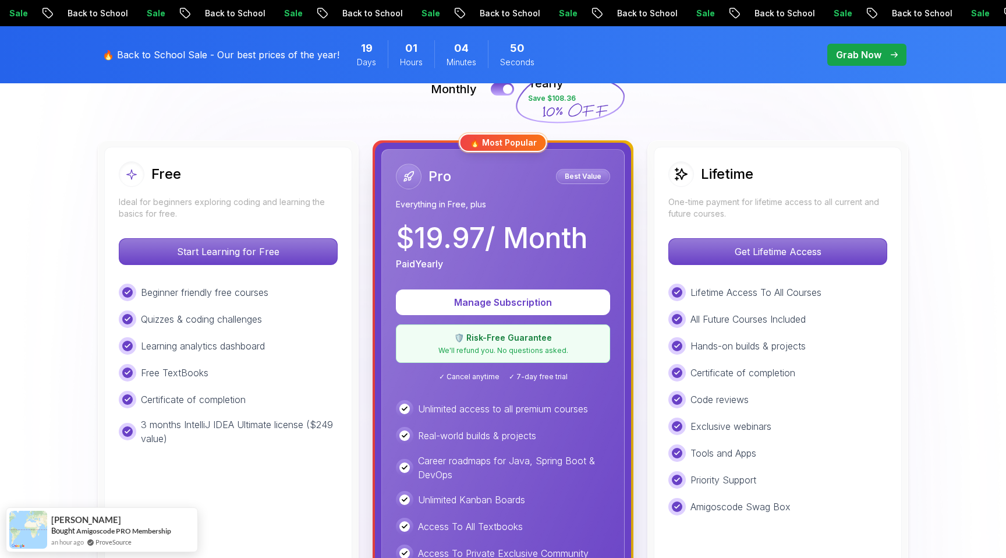
scroll to position [252, 0]
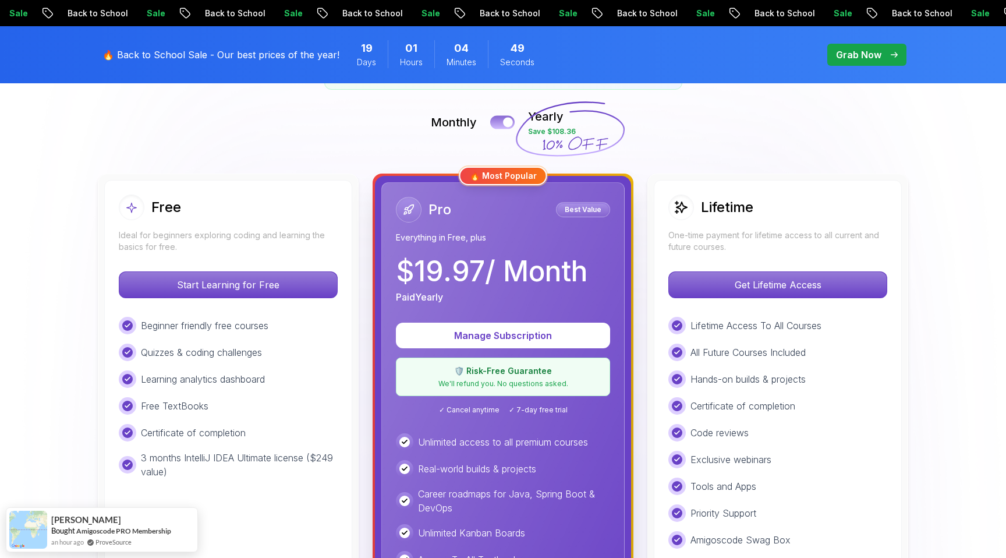
click at [495, 125] on button at bounding box center [502, 121] width 24 height 13
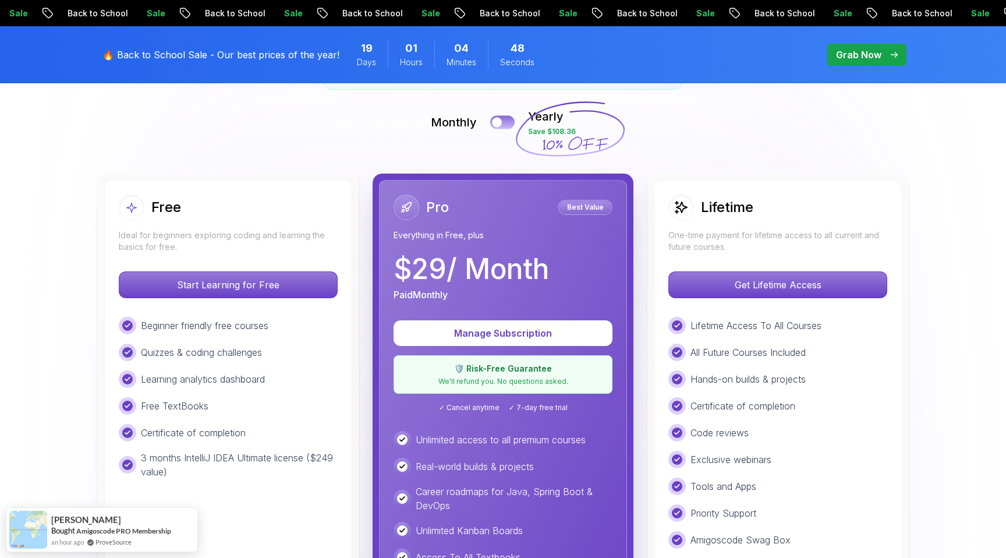
click at [495, 125] on div at bounding box center [497, 123] width 10 height 10
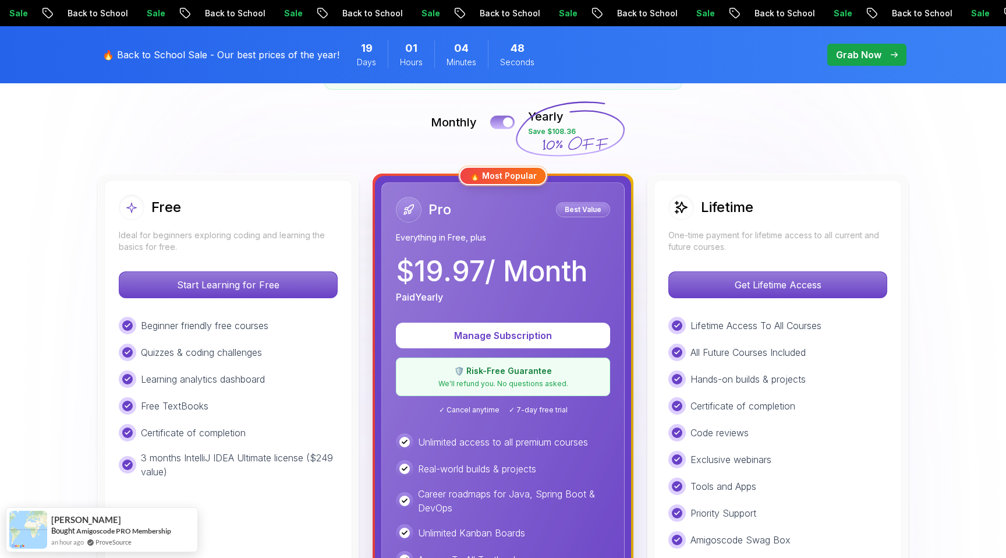
click at [495, 125] on button at bounding box center [502, 121] width 24 height 13
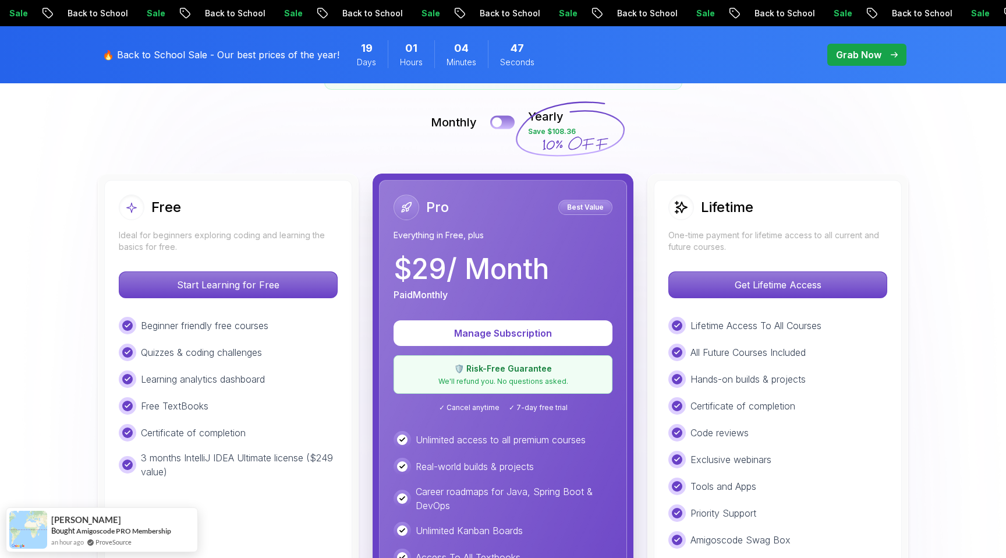
click at [495, 125] on div at bounding box center [497, 123] width 10 height 10
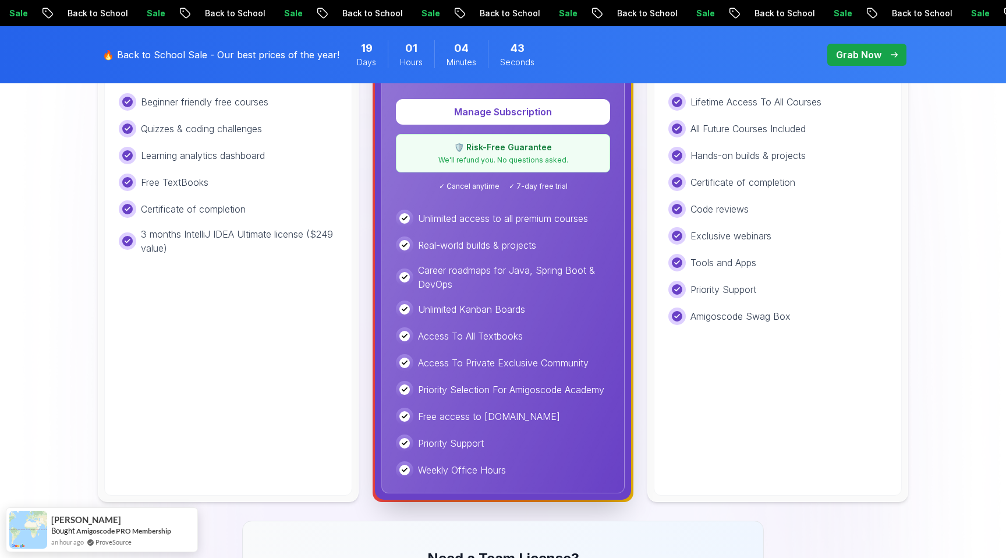
scroll to position [491, 0]
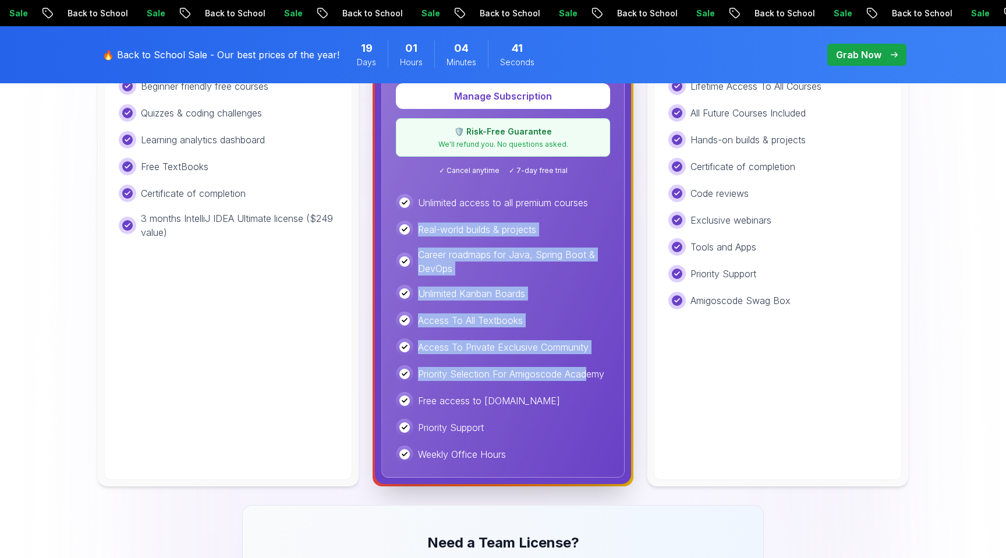
drag, startPoint x: 423, startPoint y: 215, endPoint x: 594, endPoint y: 376, distance: 235.1
click at [594, 376] on div "Unlimited access to all premium courses Real-world builds & projects Career roa…" at bounding box center [503, 328] width 214 height 269
click at [594, 376] on p "Priority Selection For Amigoscode Academy" at bounding box center [511, 374] width 186 height 14
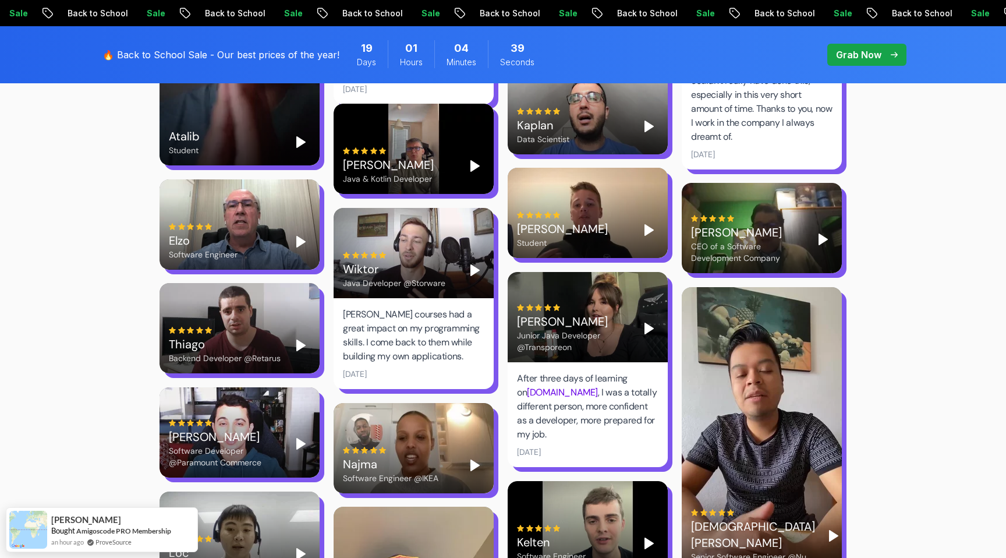
scroll to position [3290, 0]
